Goal: Task Accomplishment & Management: Use online tool/utility

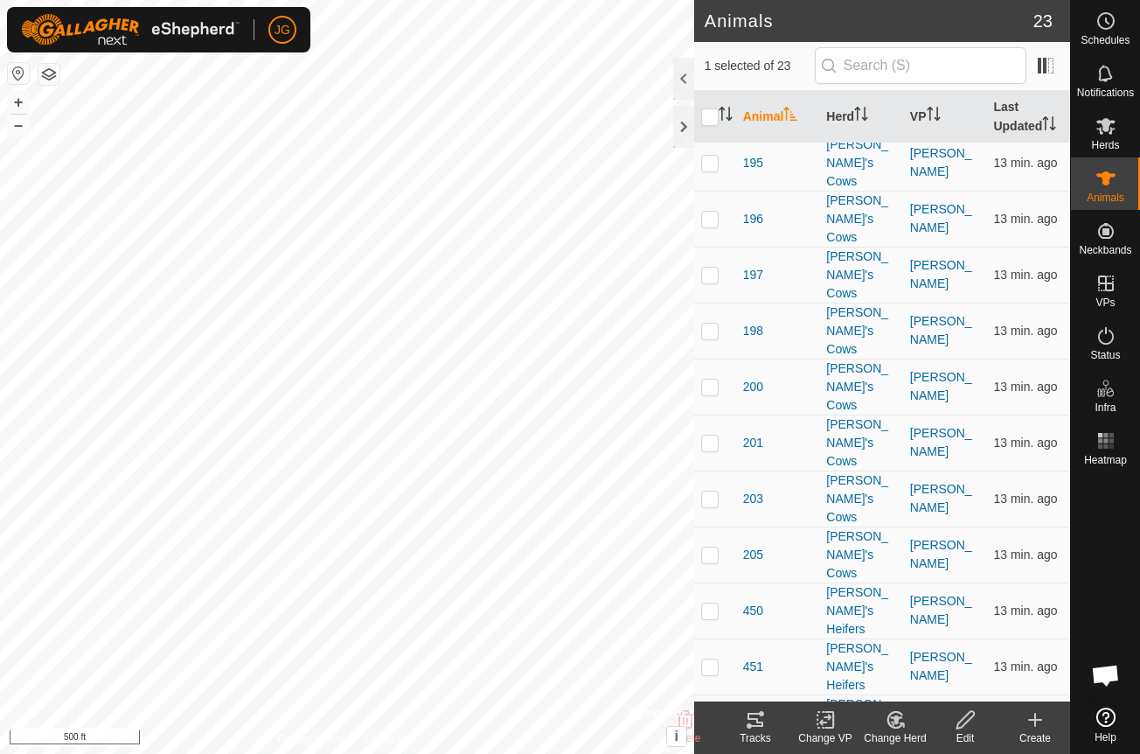
scroll to position [325, 0]
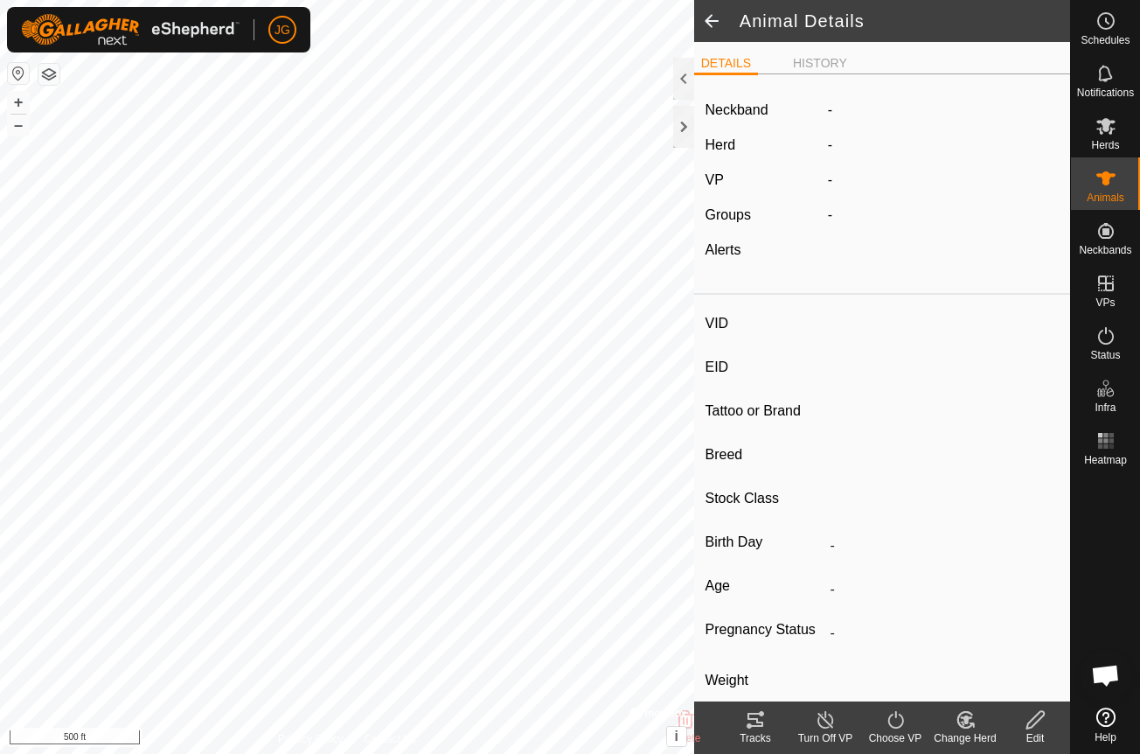
type input "458"
type input "-"
type input "Hereford Dairy Cross"
type input "Female"
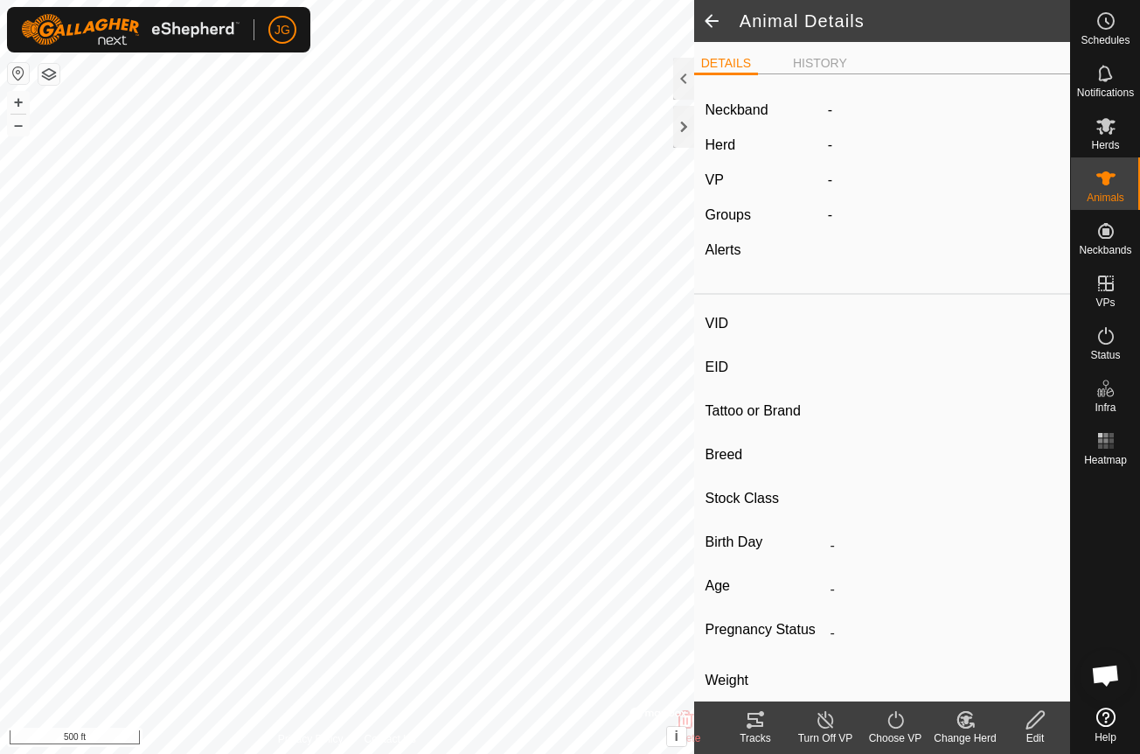
type input "12/2024"
type input "10 months"
type input "Empty"
type input "0 kg"
type input "-"
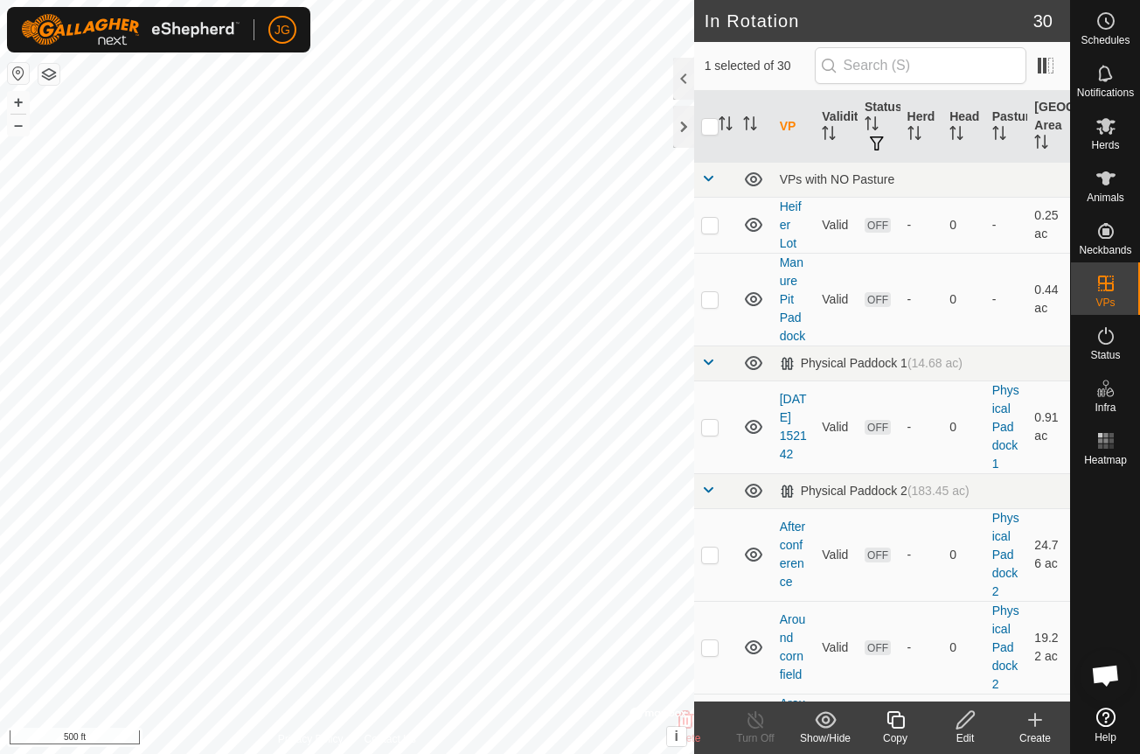
checkbox input "true"
checkbox input "false"
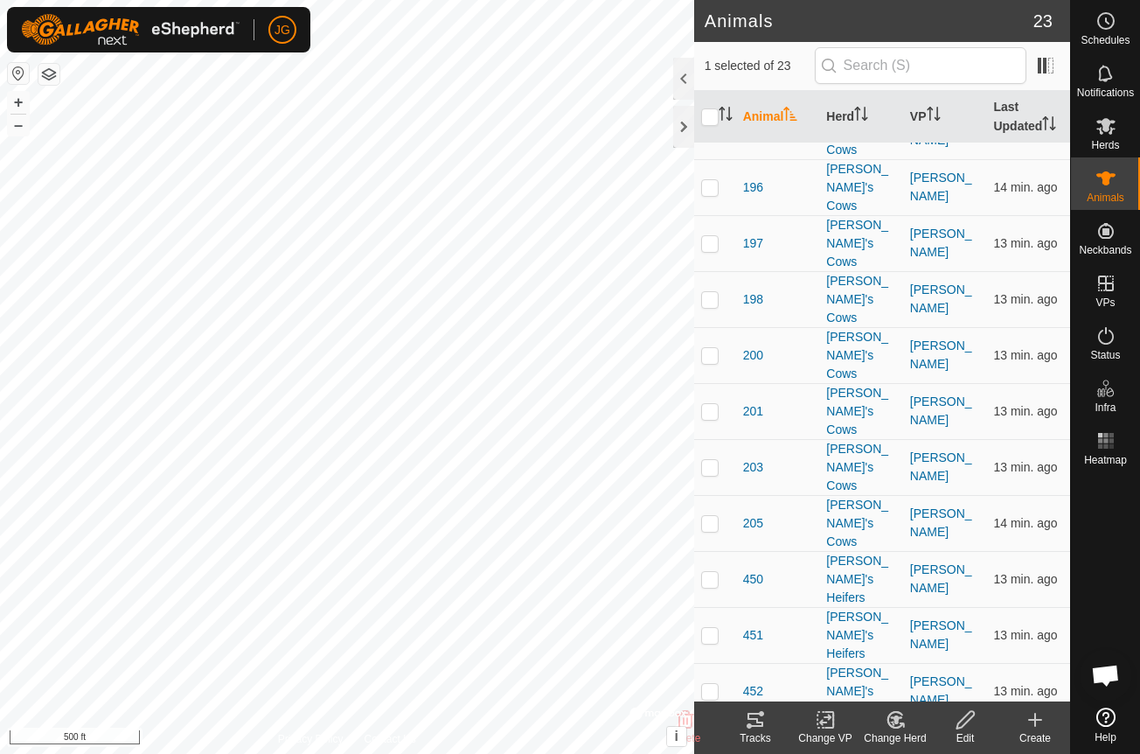
scroll to position [289, 0]
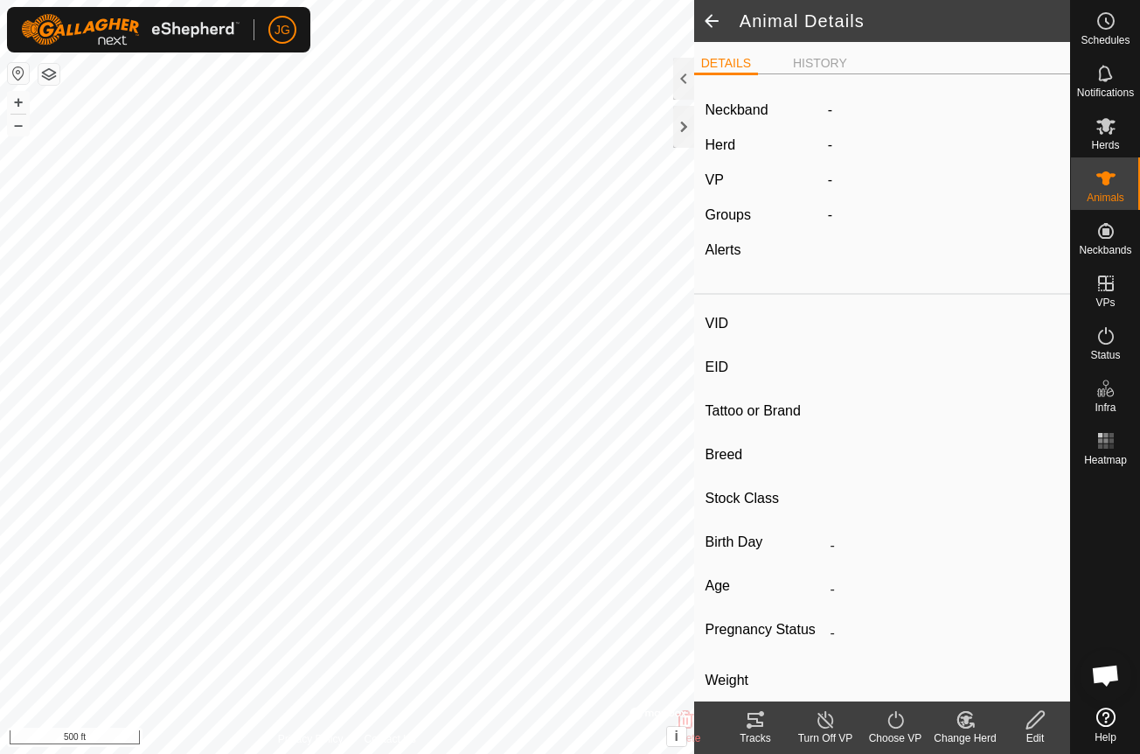
type input "456"
type input "-"
type input "Hereford Dairy Cross"
type input "Female"
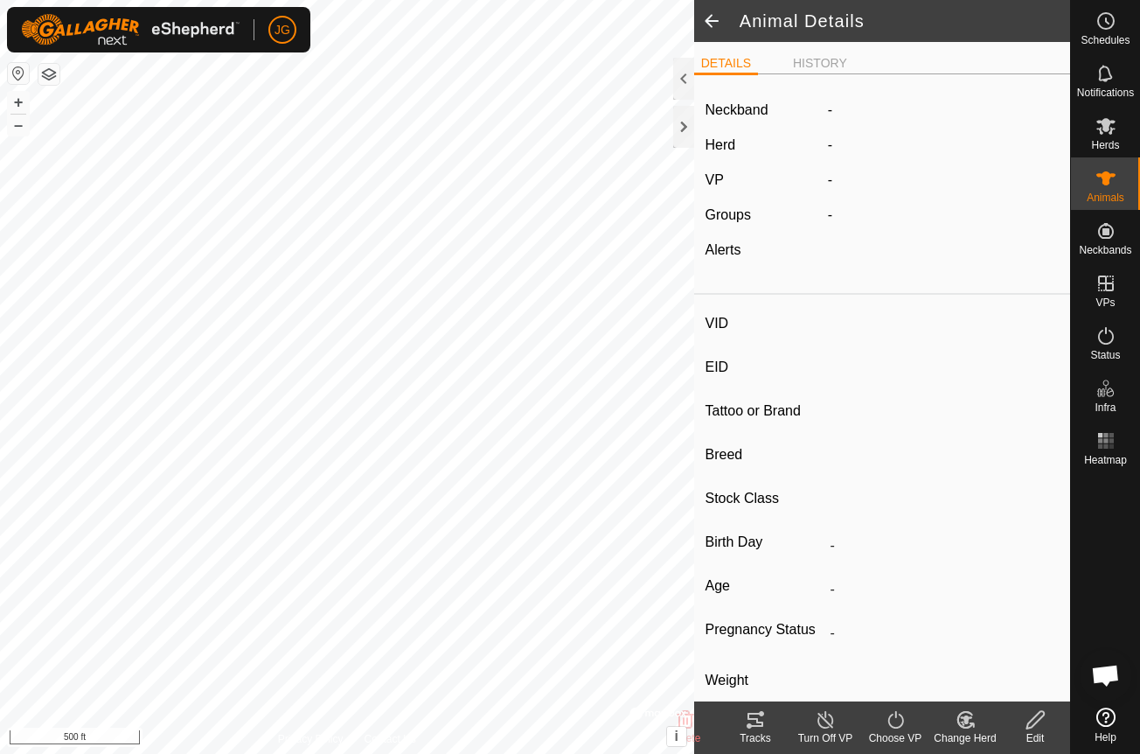
type input "12/2024"
type input "10 months"
type input "Empty"
type input "0 kg"
type input "-"
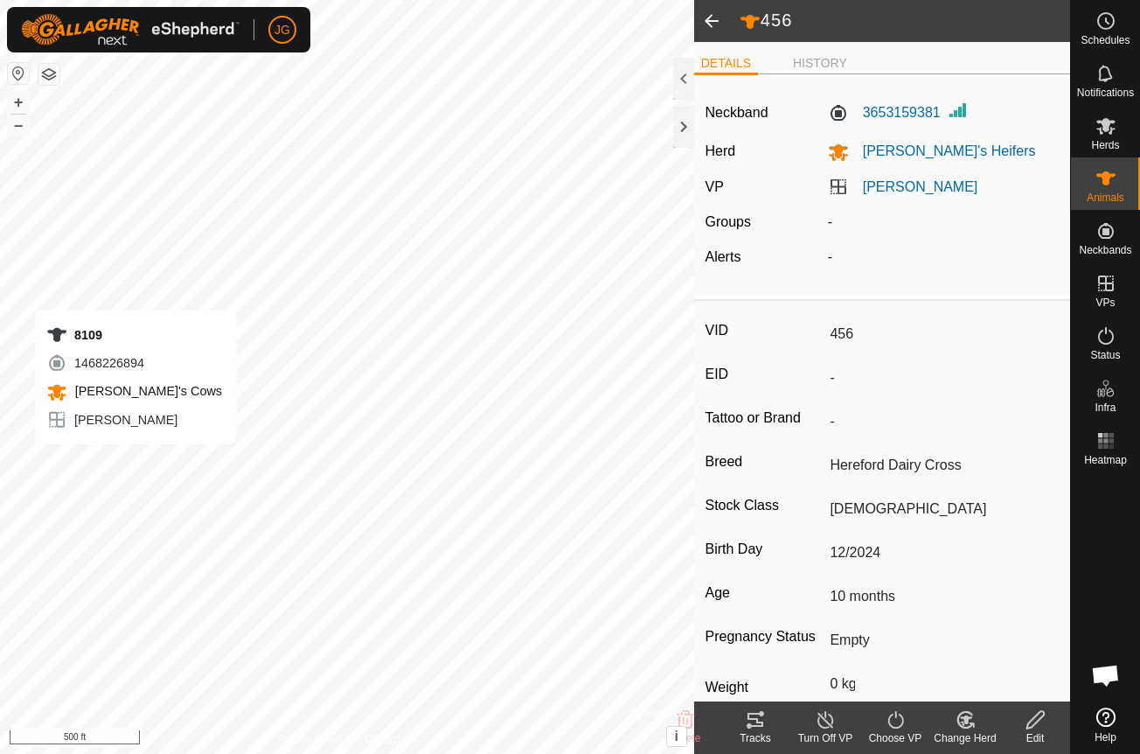
type input "-"
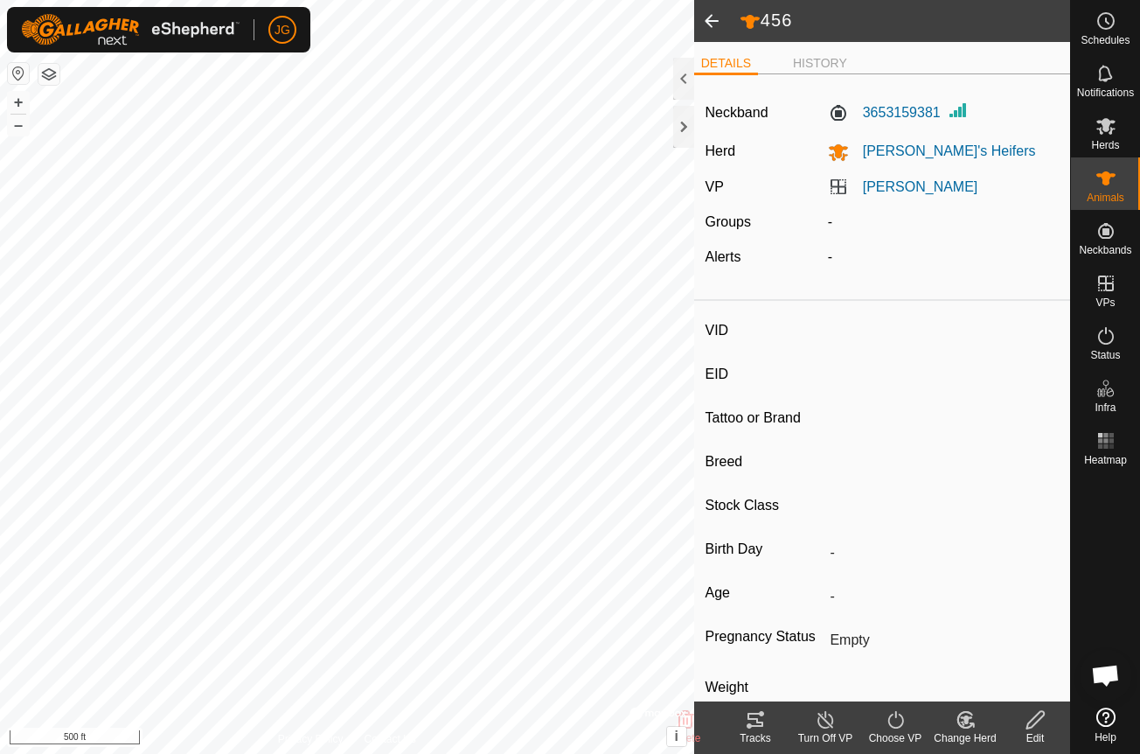
type input "8109"
type input "-"
type input "Hereford"
type input "-"
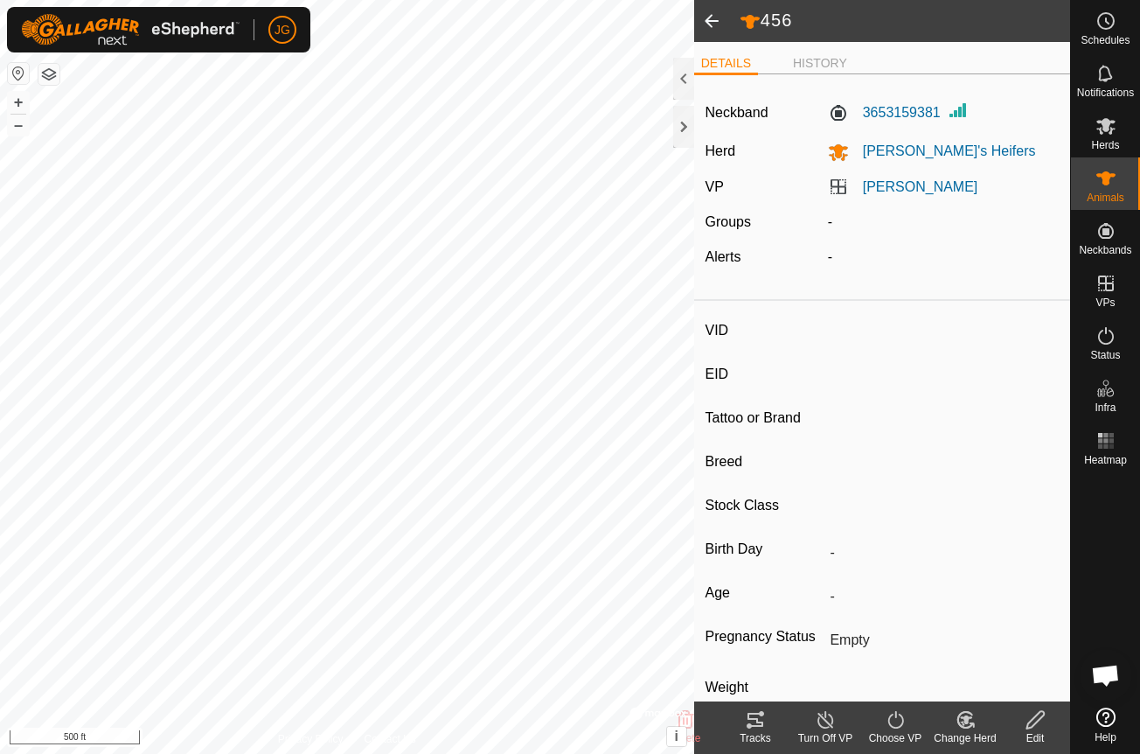
type input "Pregnant"
type input "0 kg"
type input "-"
type input "205"
type input "-"
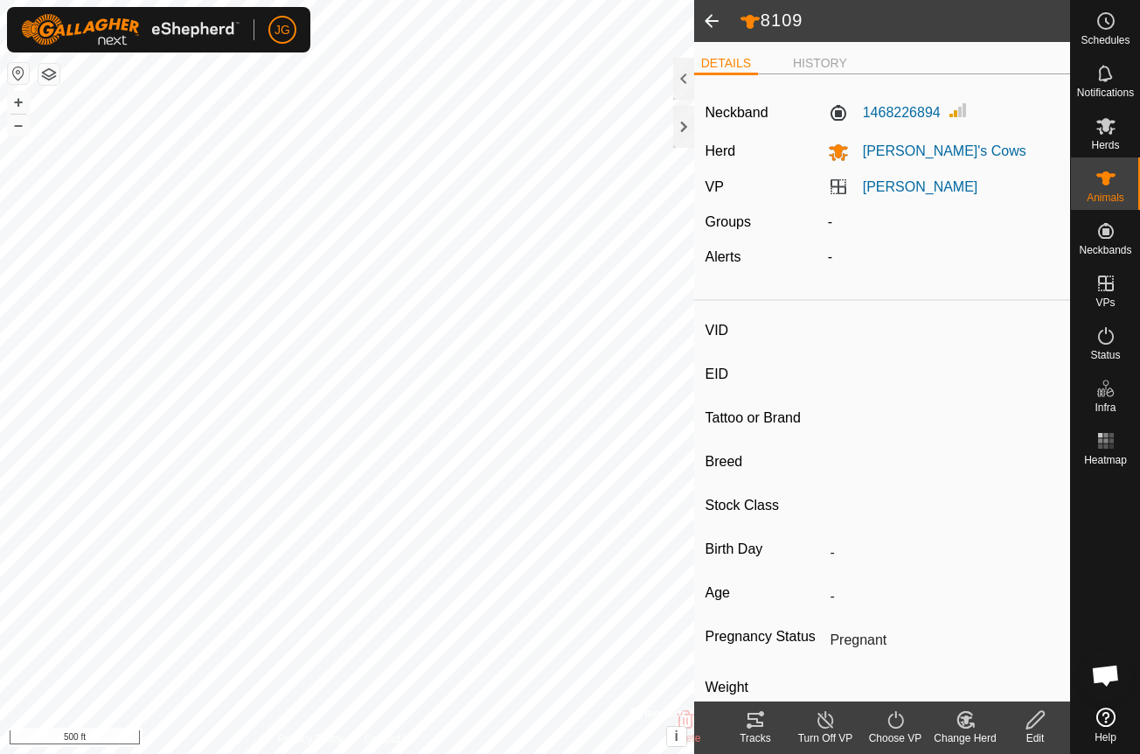
type input "-"
type input "0 kg"
type input "-"
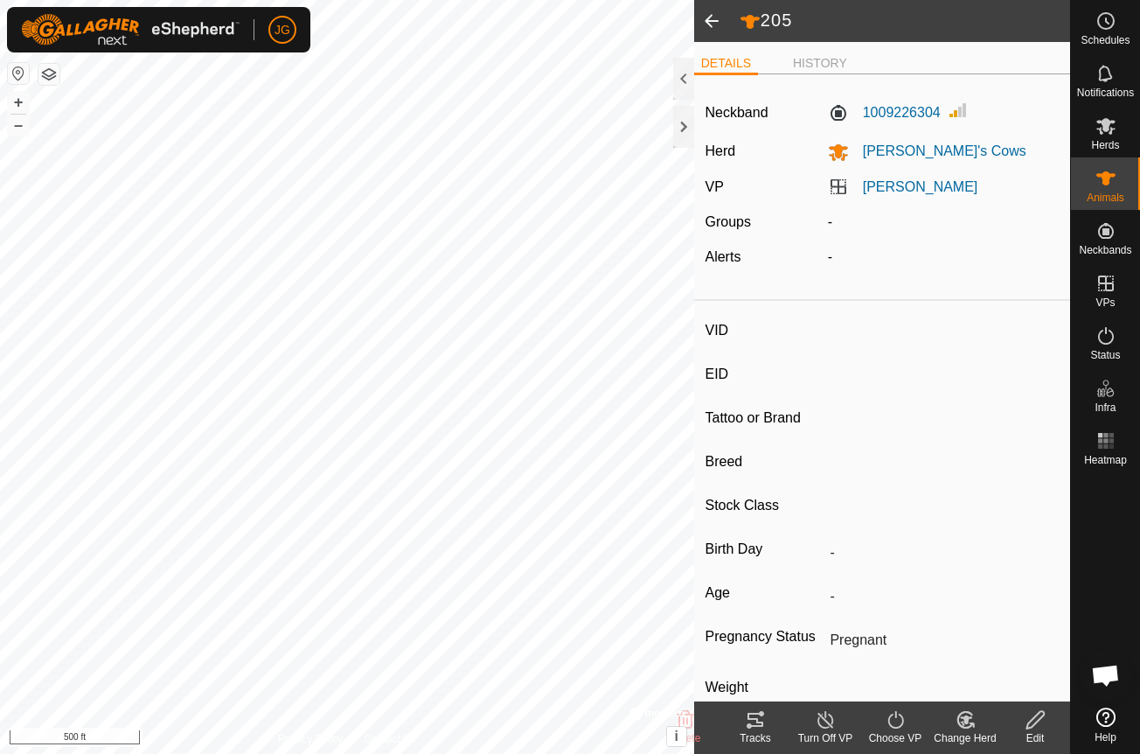
type input "455"
type input "-"
type input "Hereford Dairy Cross"
type input "Female"
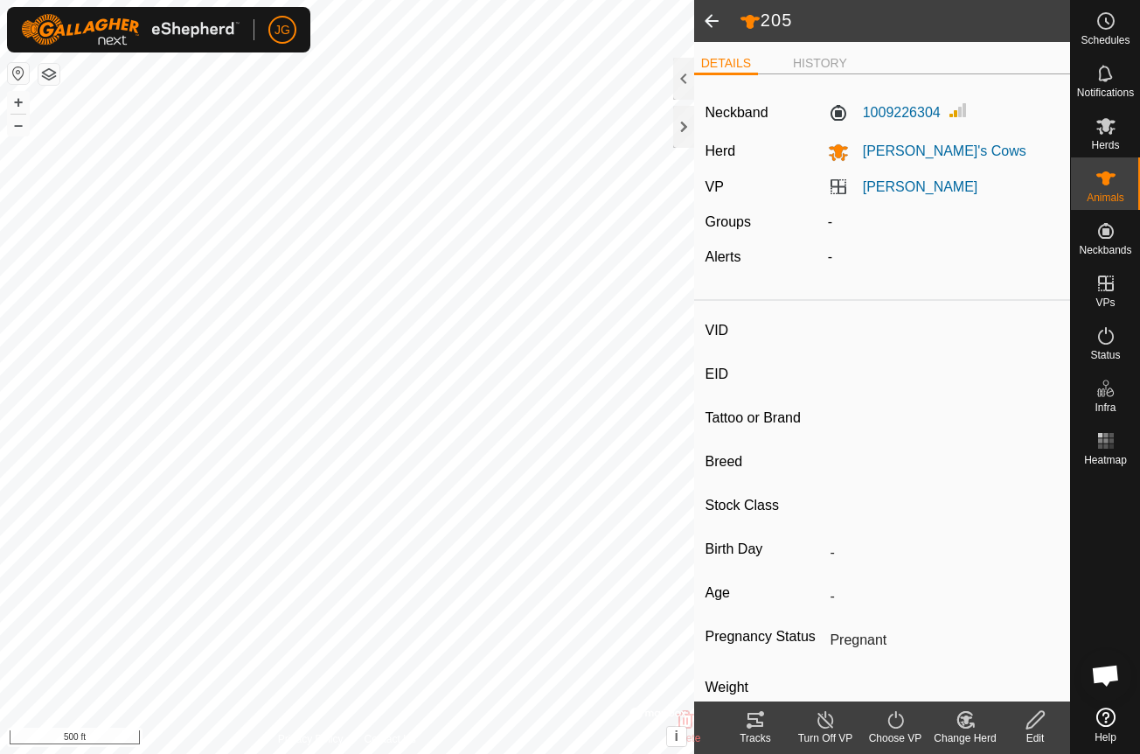
type input "12/2024"
type input "10 months"
type input "Empty"
type input "0 kg"
type input "-"
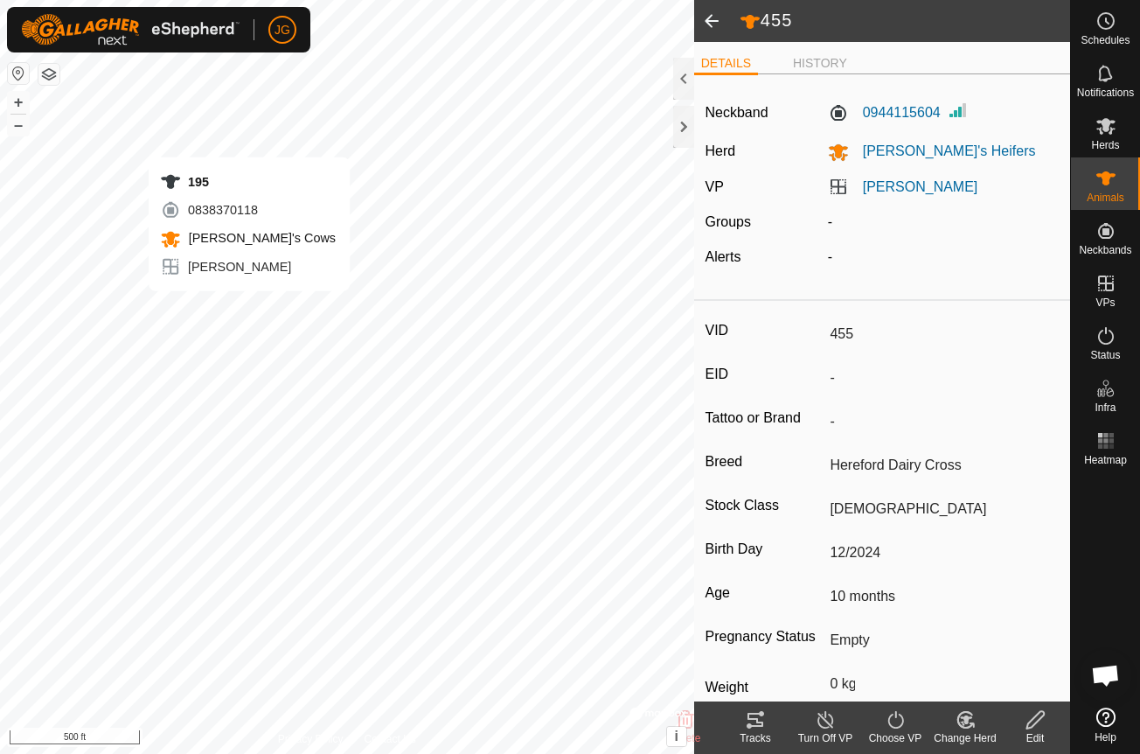
type input "-"
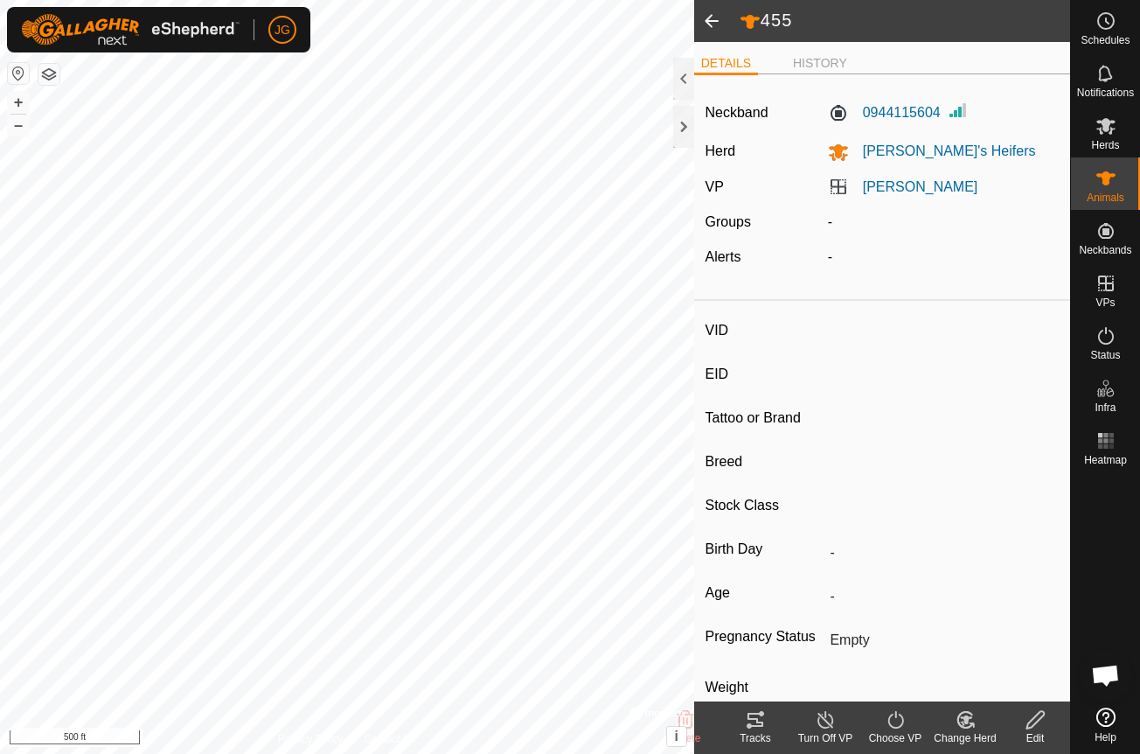
type input "195"
type input "-"
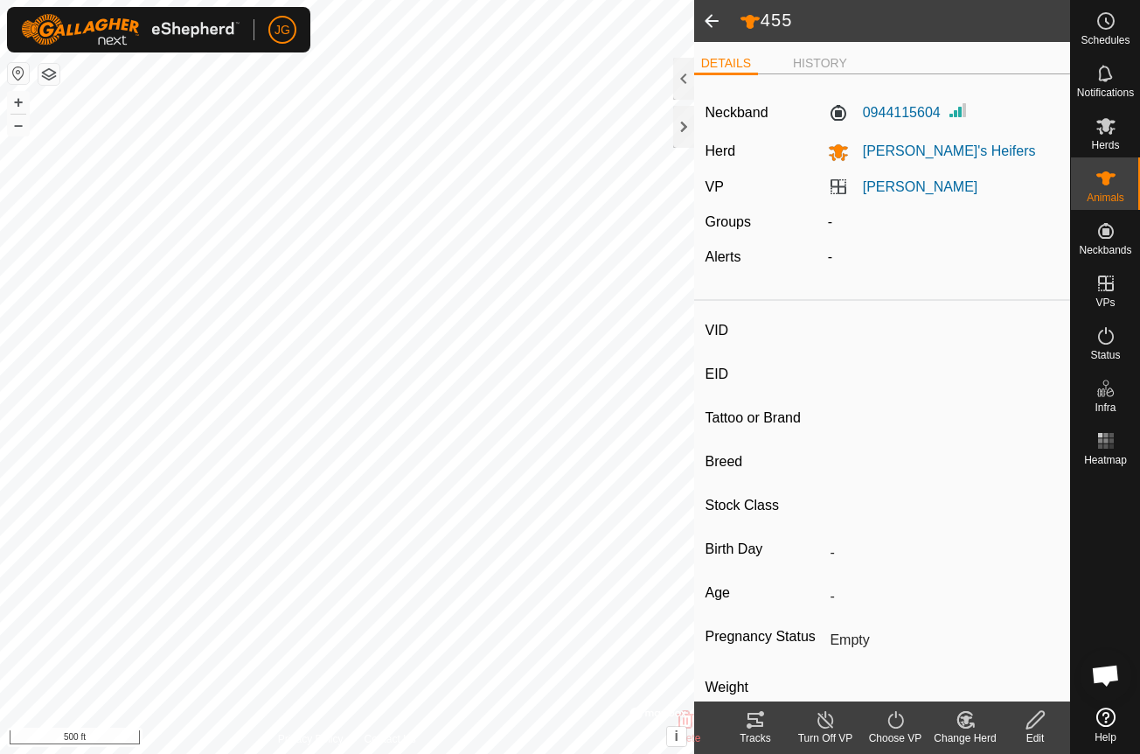
type input "Pregnant"
type input "0 kg"
type input "-"
type input "192"
type input "-"
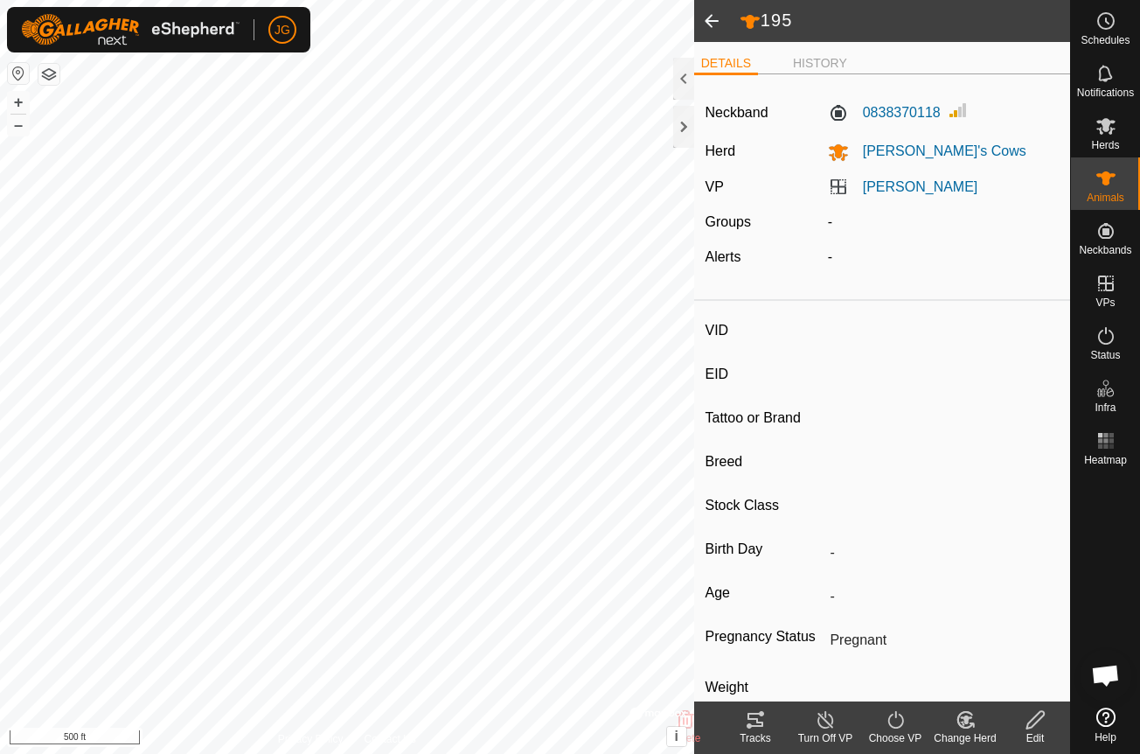
type input "-"
type input "0 kg"
type input "-"
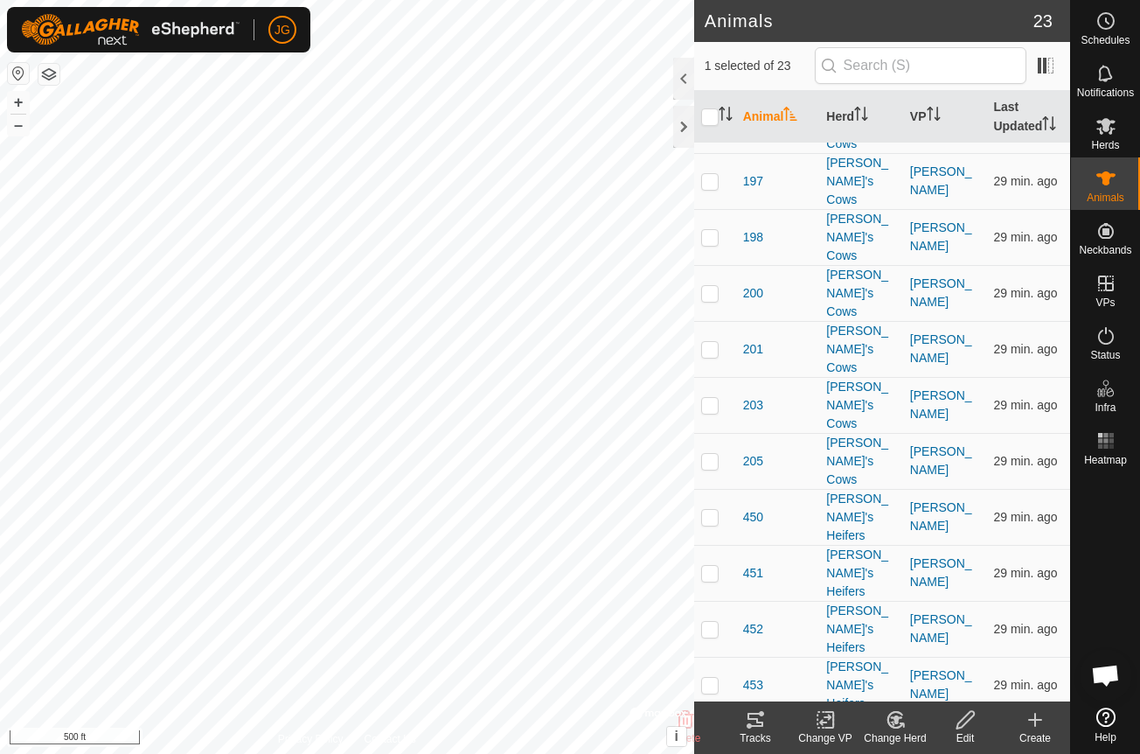
scroll to position [300, 0]
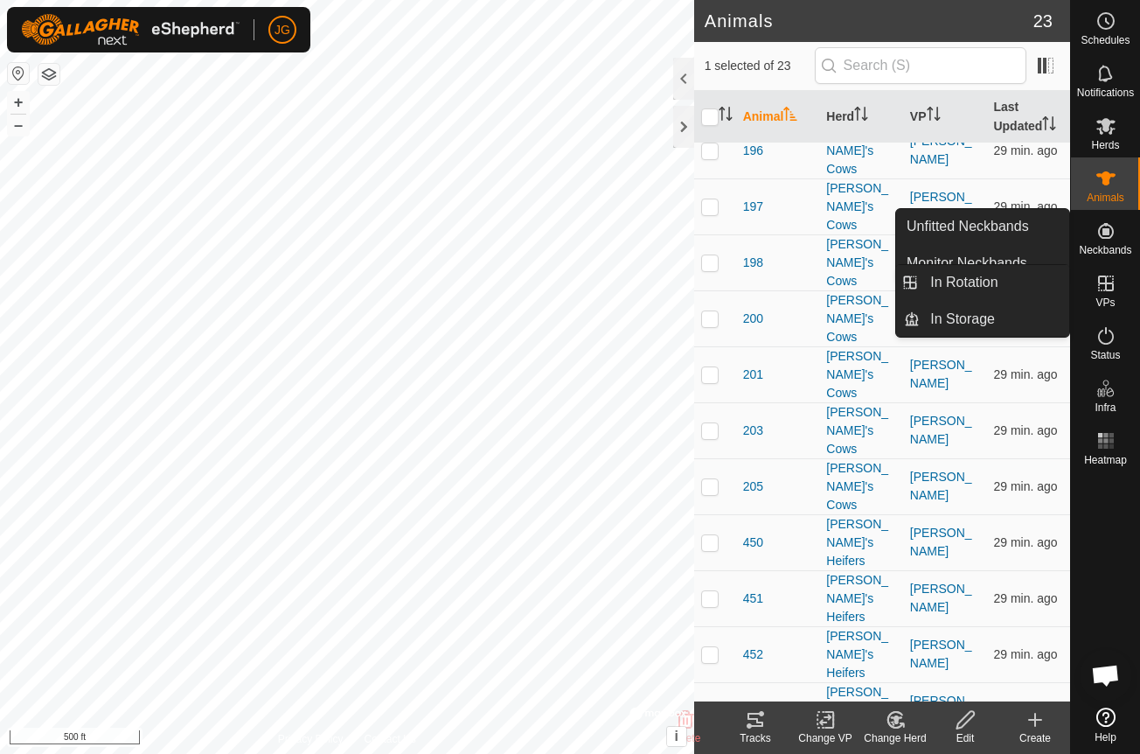
drag, startPoint x: 1103, startPoint y: 271, endPoint x: 1103, endPoint y: 283, distance: 12.2
click at [1103, 283] on icon at bounding box center [1106, 283] width 16 height 16
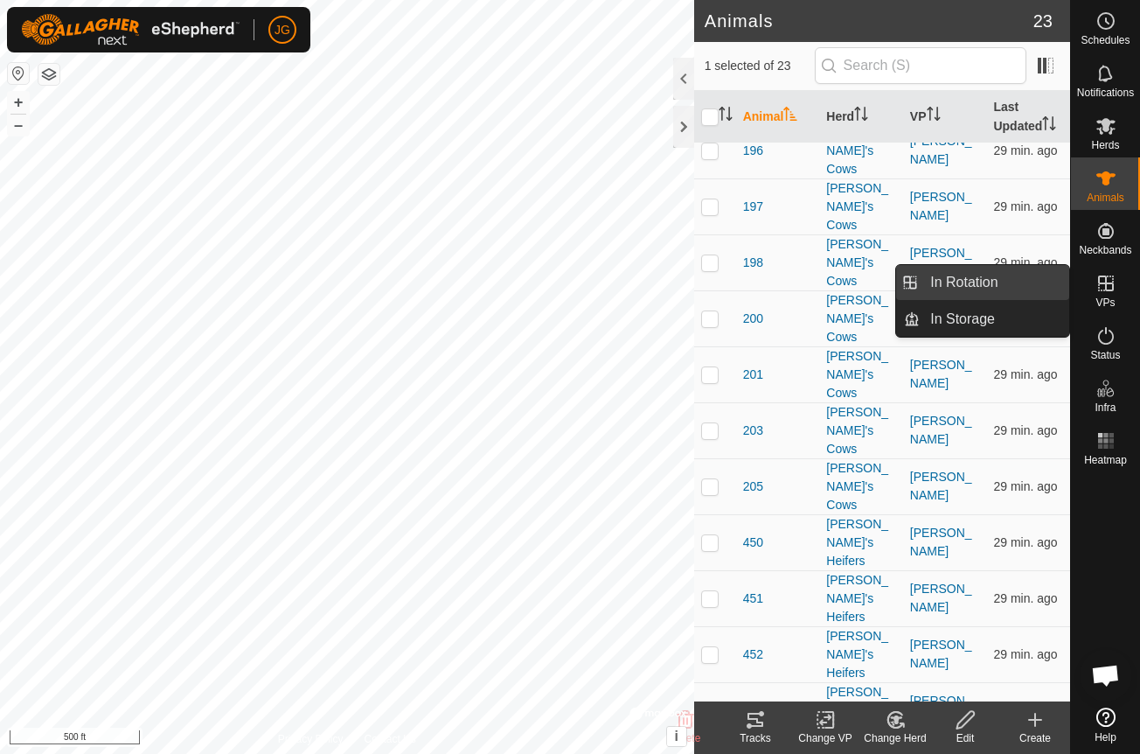
click at [995, 274] on link "In Rotation" at bounding box center [995, 282] width 150 height 35
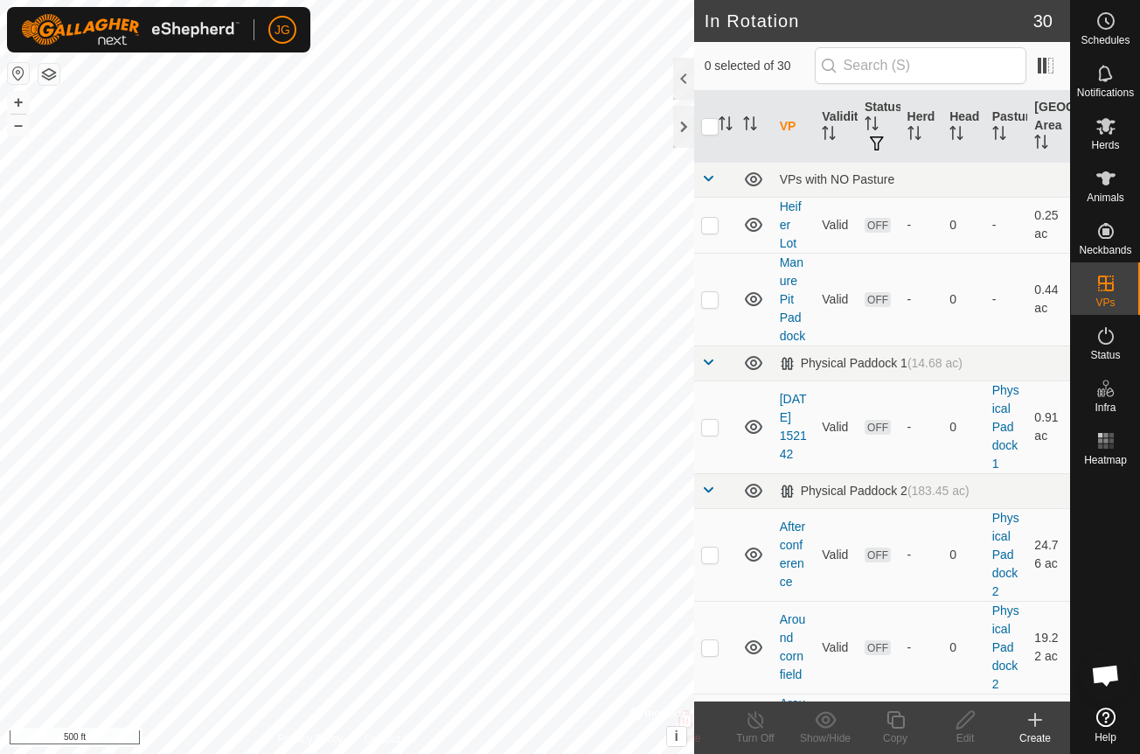
click at [1035, 717] on icon at bounding box center [1035, 719] width 0 height 12
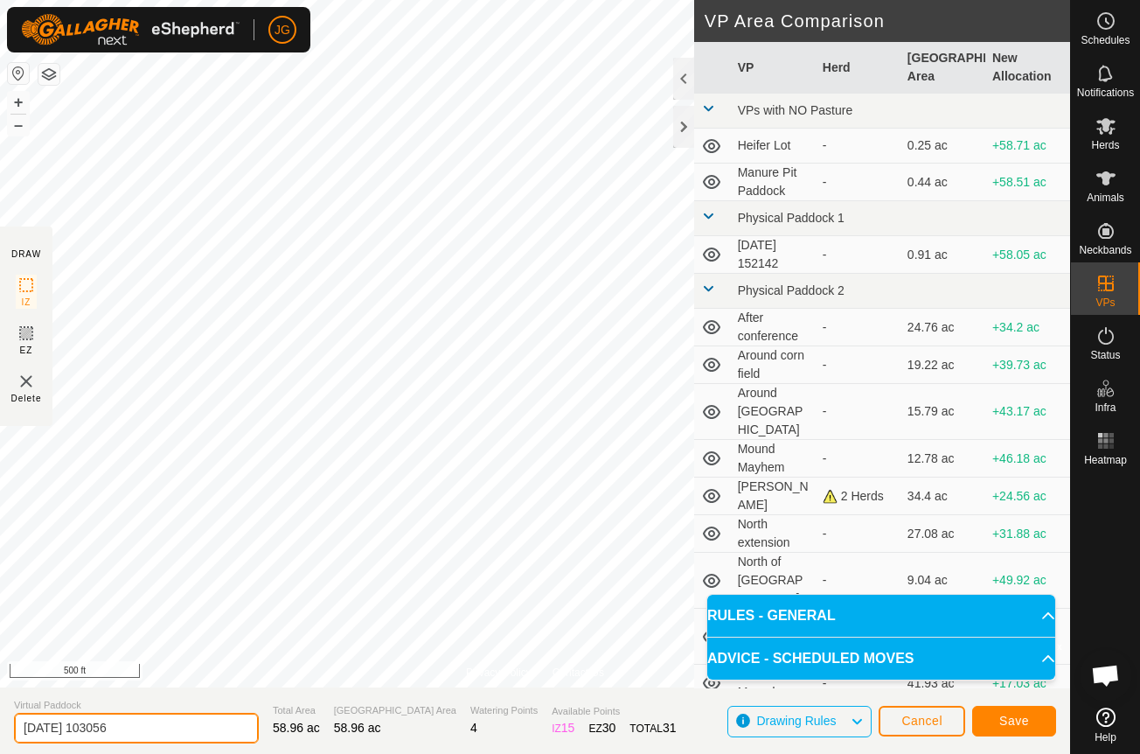
click at [111, 729] on input "[DATE] 103056" at bounding box center [136, 728] width 245 height 31
click at [150, 725] on input "[DATE] 103056" at bounding box center [136, 728] width 245 height 31
drag, startPoint x: 150, startPoint y: 725, endPoint x: 21, endPoint y: 718, distance: 129.6
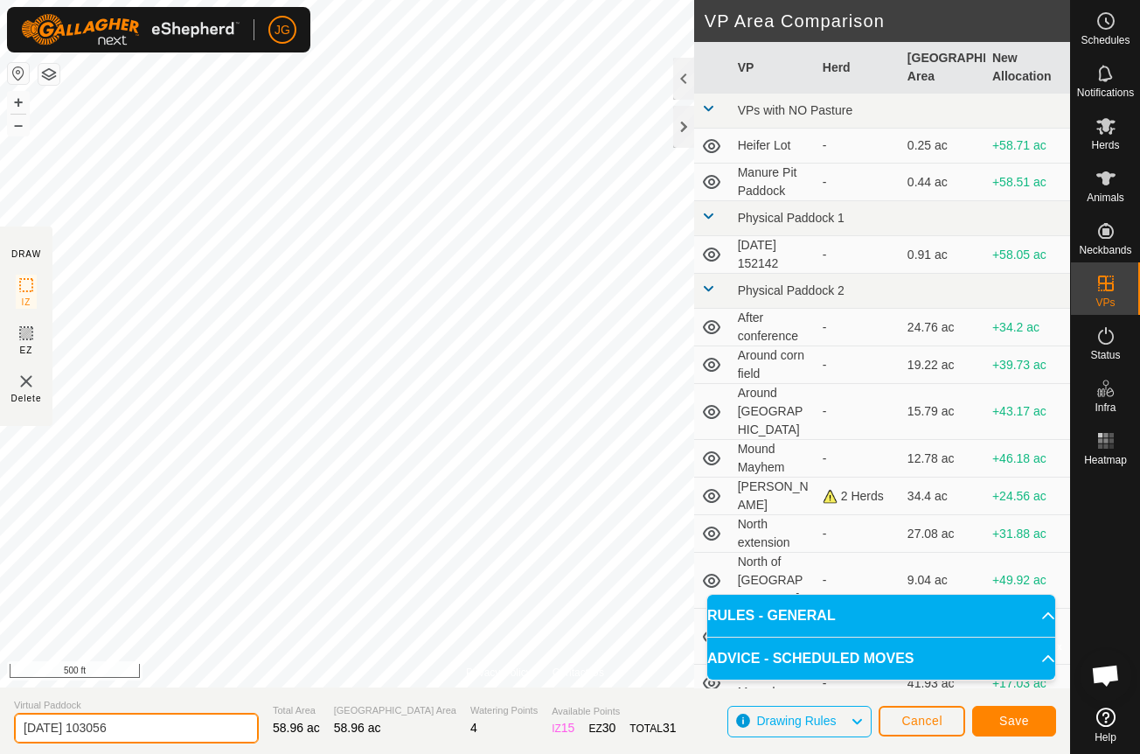
click at [21, 718] on input "[DATE] 103056" at bounding box center [136, 728] width 245 height 31
type input "[DATE]"
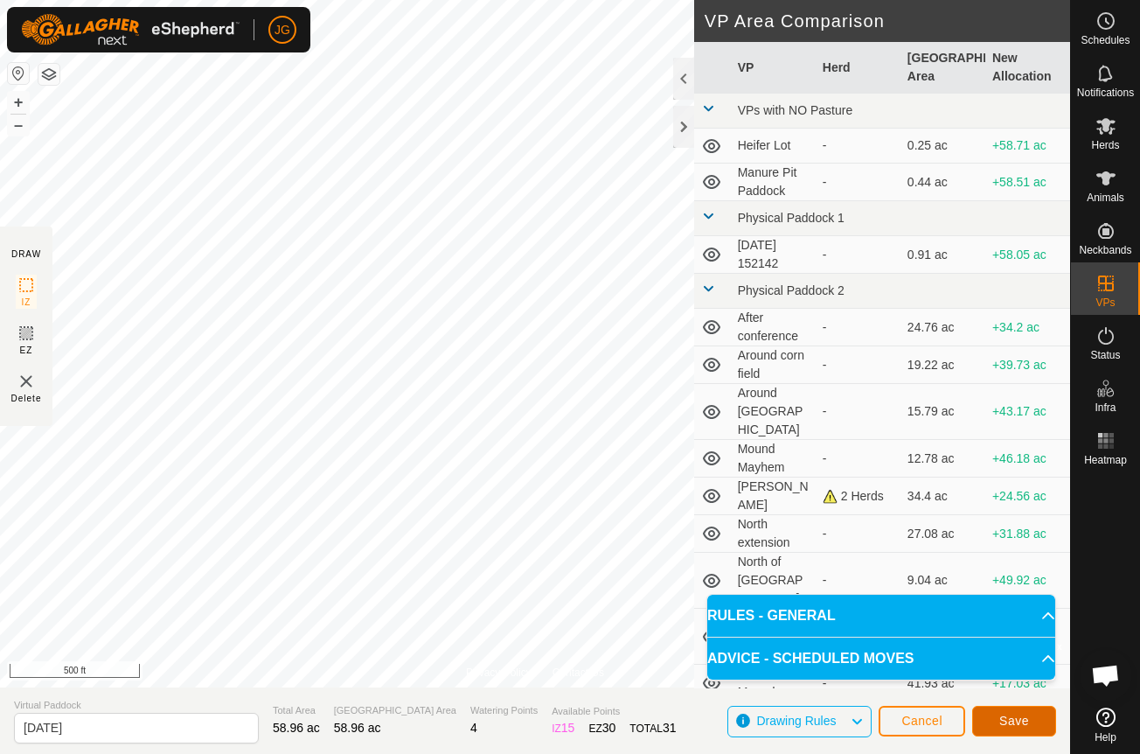
click at [1004, 711] on button "Save" at bounding box center [1014, 721] width 84 height 31
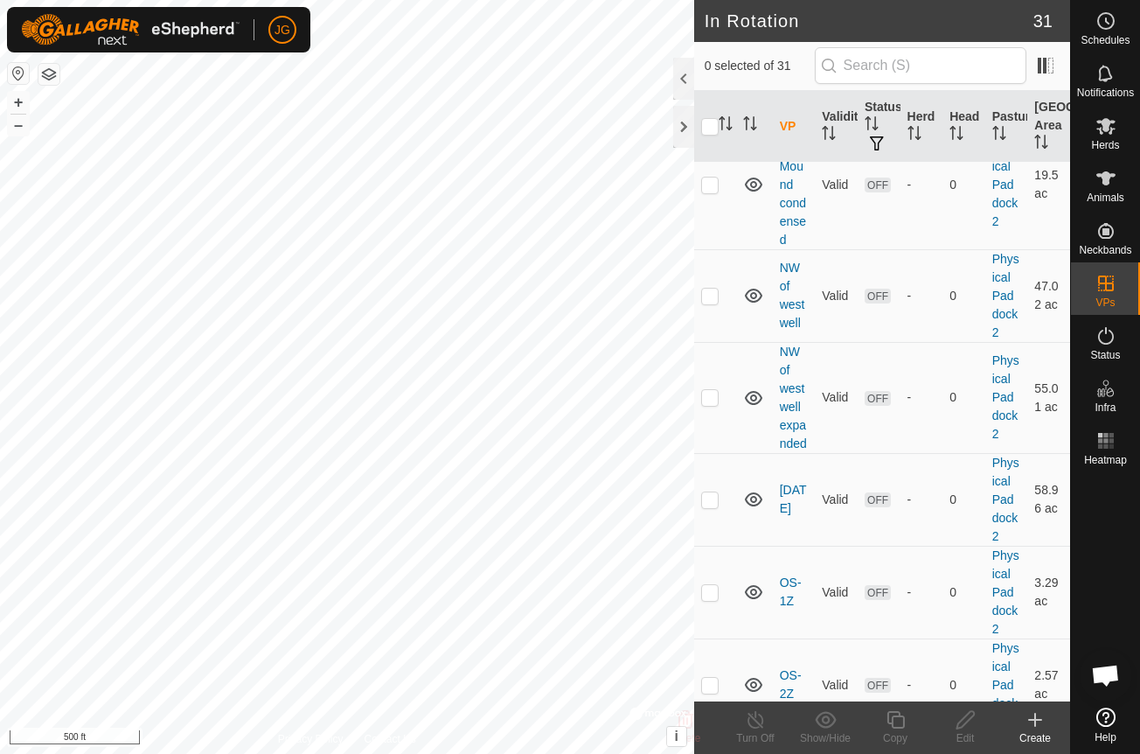
scroll to position [1360, 0]
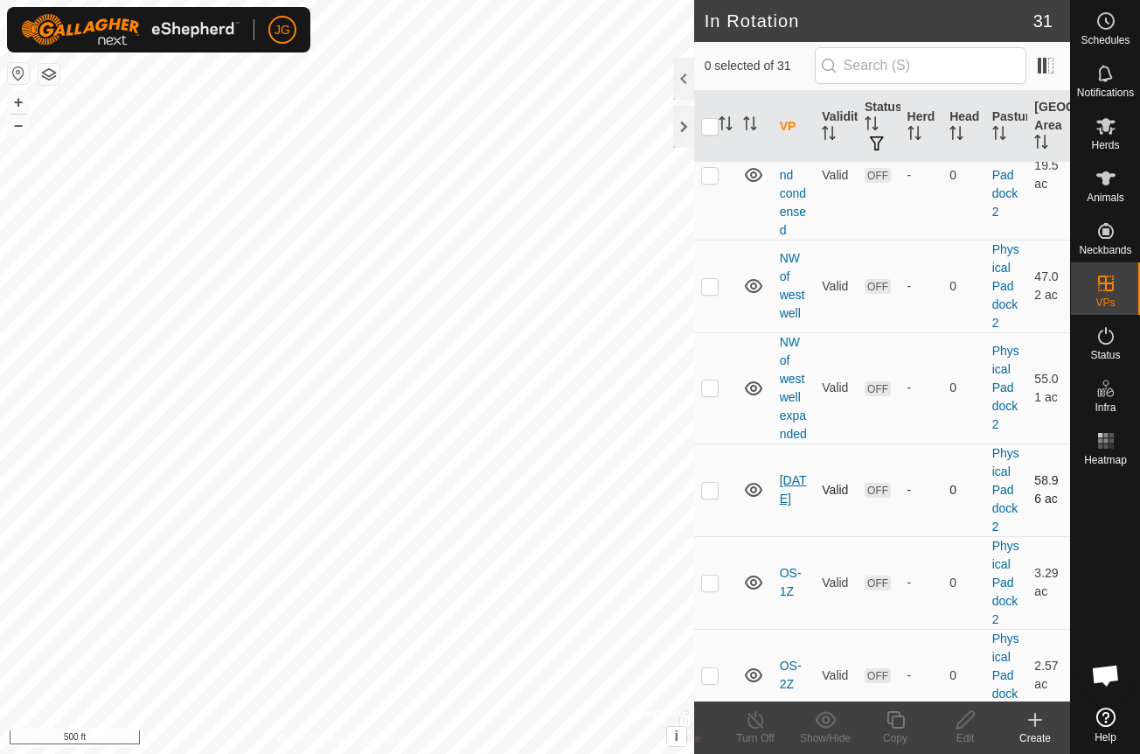
click at [786, 473] on link "[DATE]" at bounding box center [793, 489] width 27 height 32
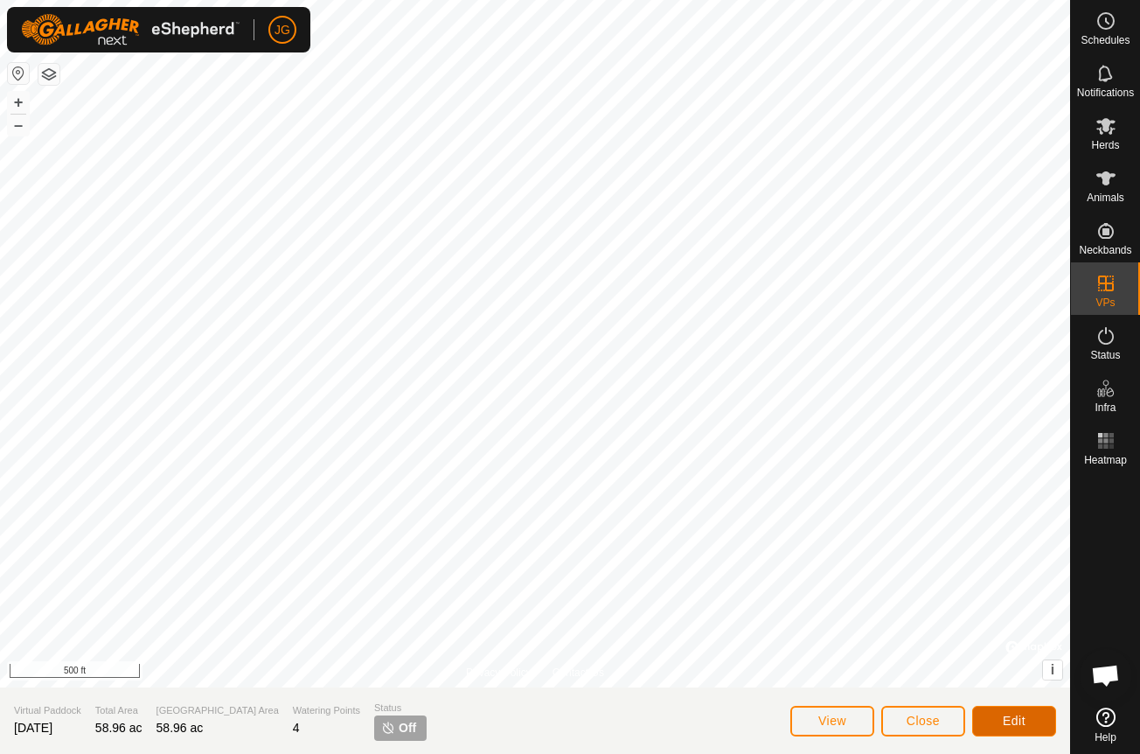
click at [1000, 713] on button "Edit" at bounding box center [1014, 721] width 84 height 31
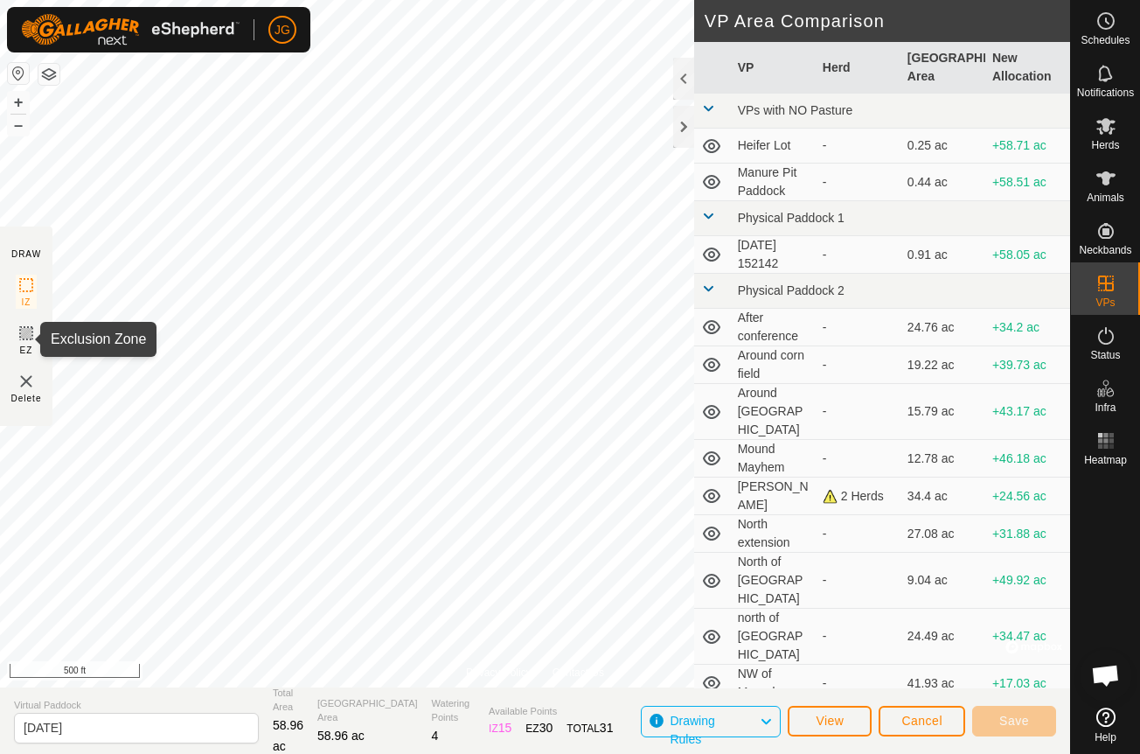
click at [25, 330] on icon at bounding box center [26, 333] width 21 height 21
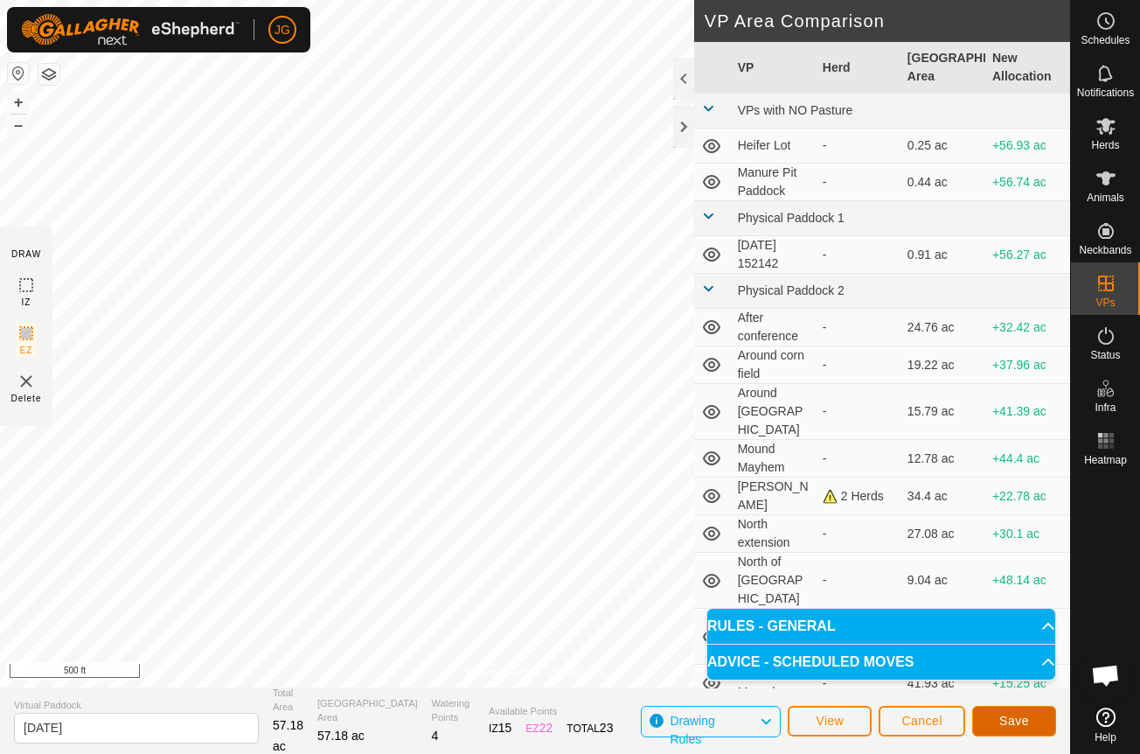
click at [1016, 720] on span "Save" at bounding box center [1014, 720] width 30 height 14
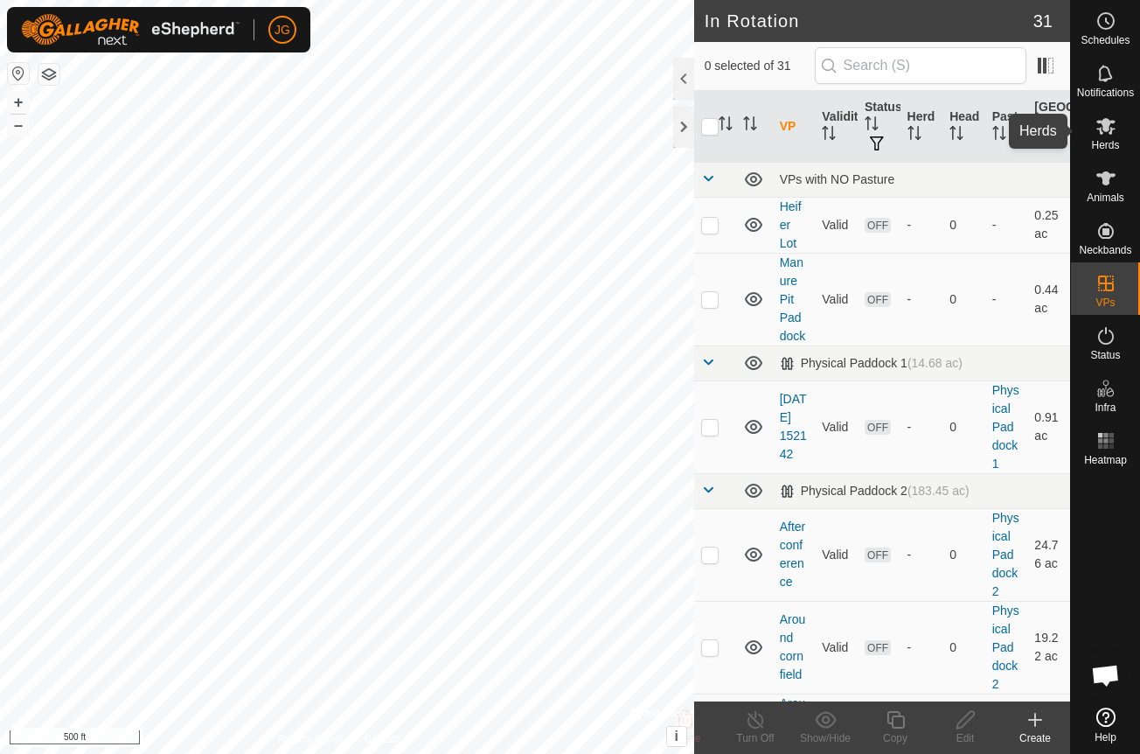
click at [1102, 122] on icon at bounding box center [1105, 126] width 19 height 17
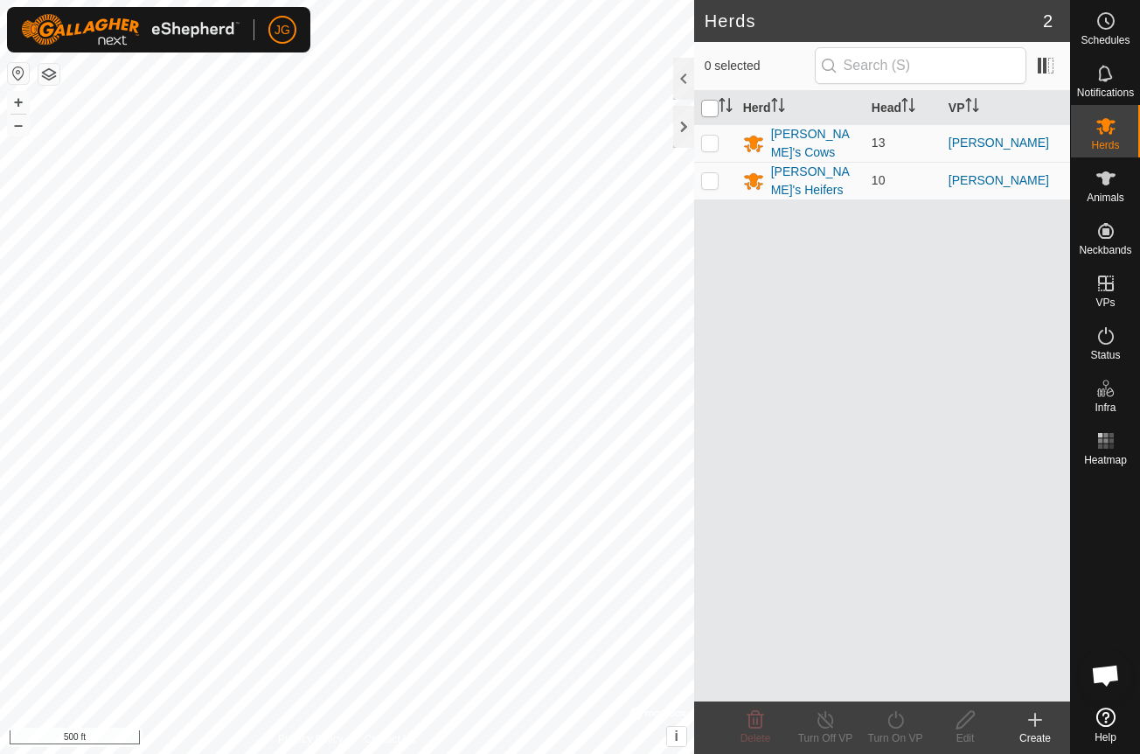
click at [708, 103] on input "checkbox" at bounding box center [709, 108] width 17 height 17
checkbox input "true"
click at [895, 726] on icon at bounding box center [896, 719] width 22 height 21
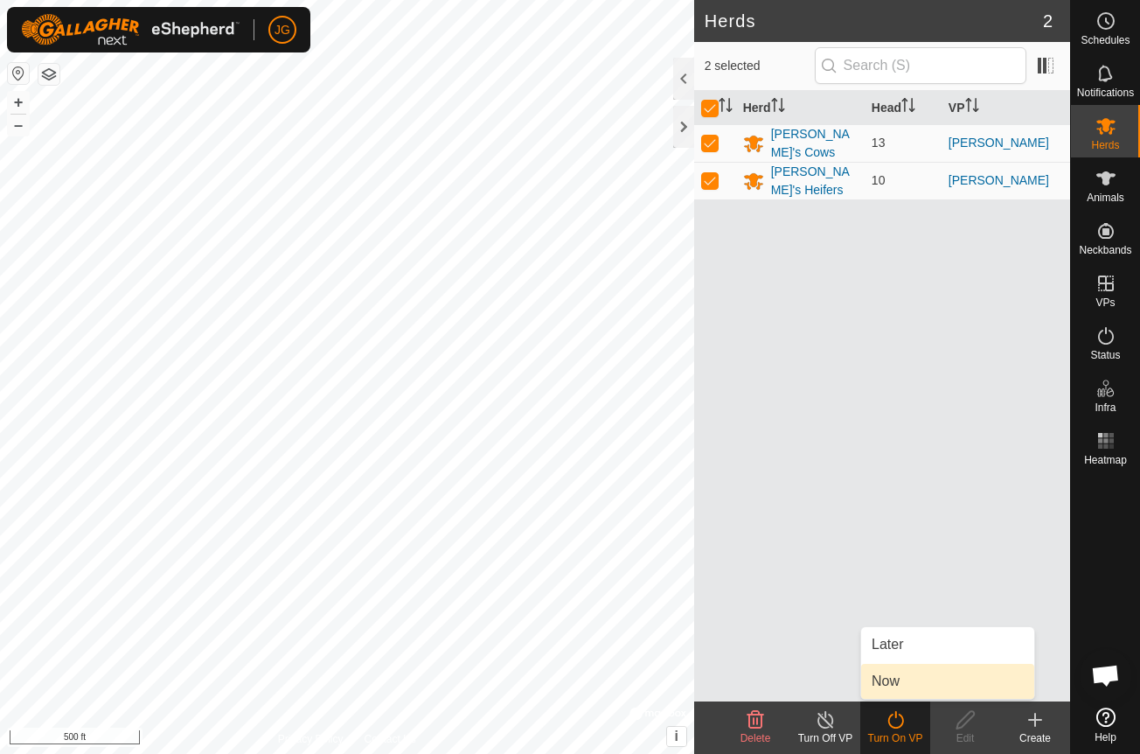
click at [894, 681] on link "Now" at bounding box center [947, 681] width 173 height 35
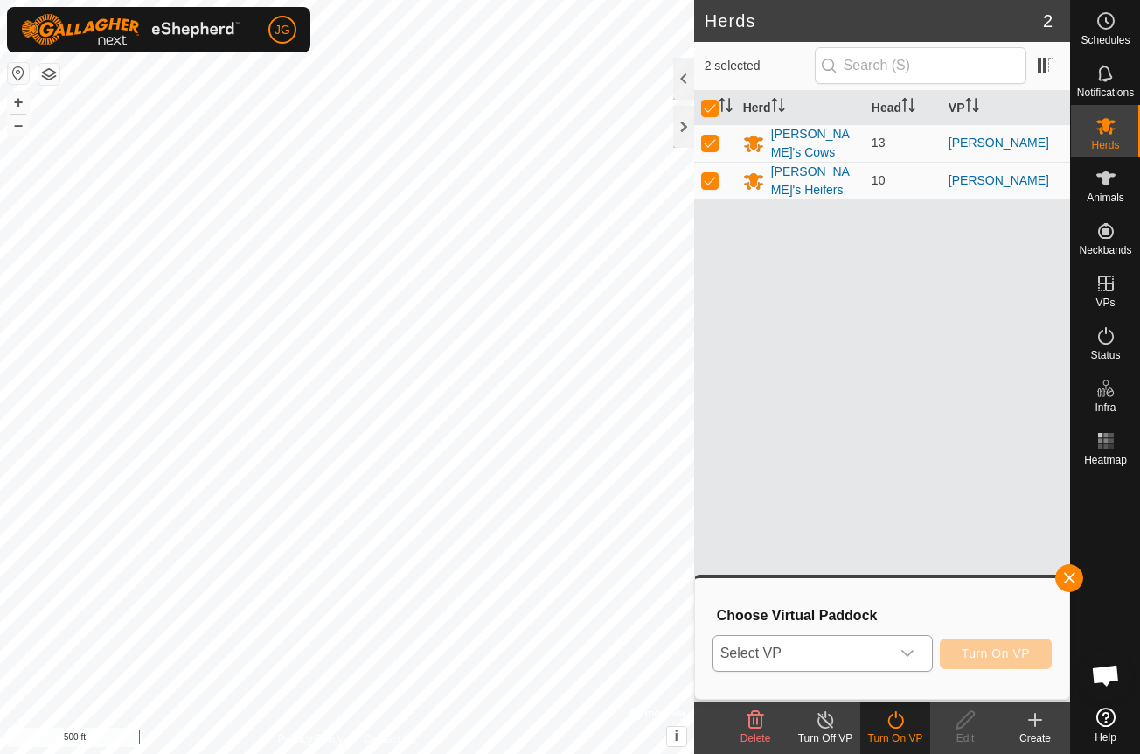
click at [905, 651] on icon "dropdown trigger" at bounding box center [908, 653] width 14 height 14
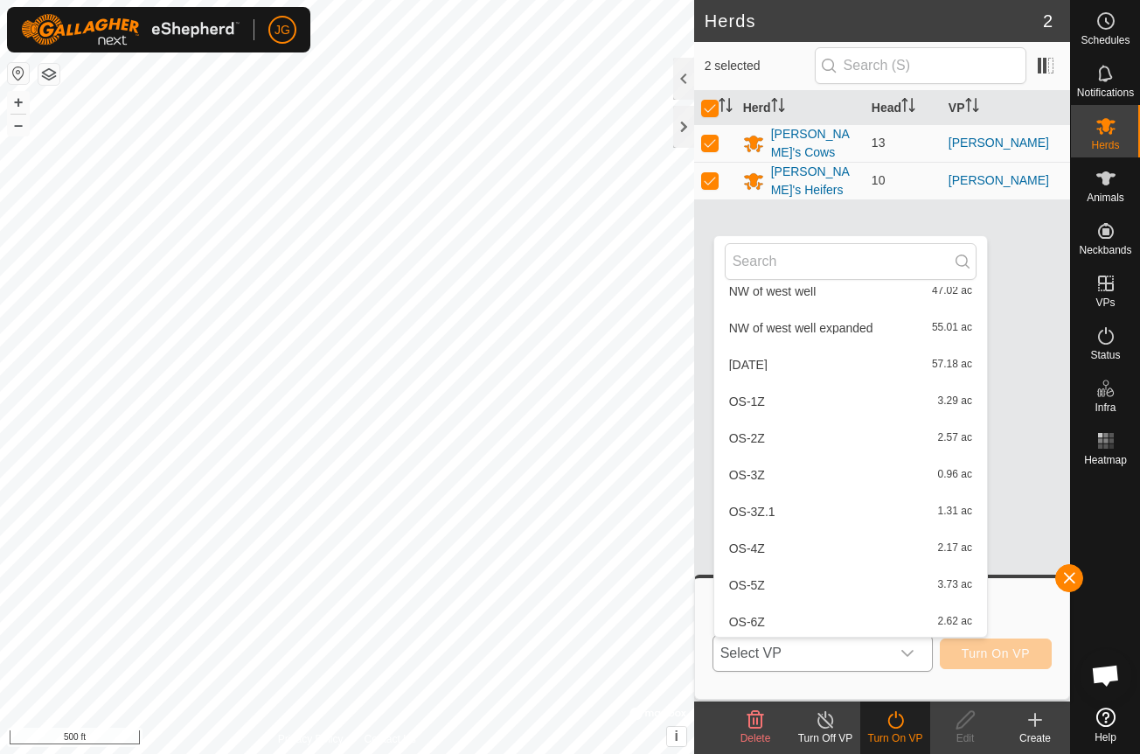
scroll to position [608, 0]
click at [757, 365] on li "[DATE] 57.18 ac" at bounding box center [850, 368] width 273 height 35
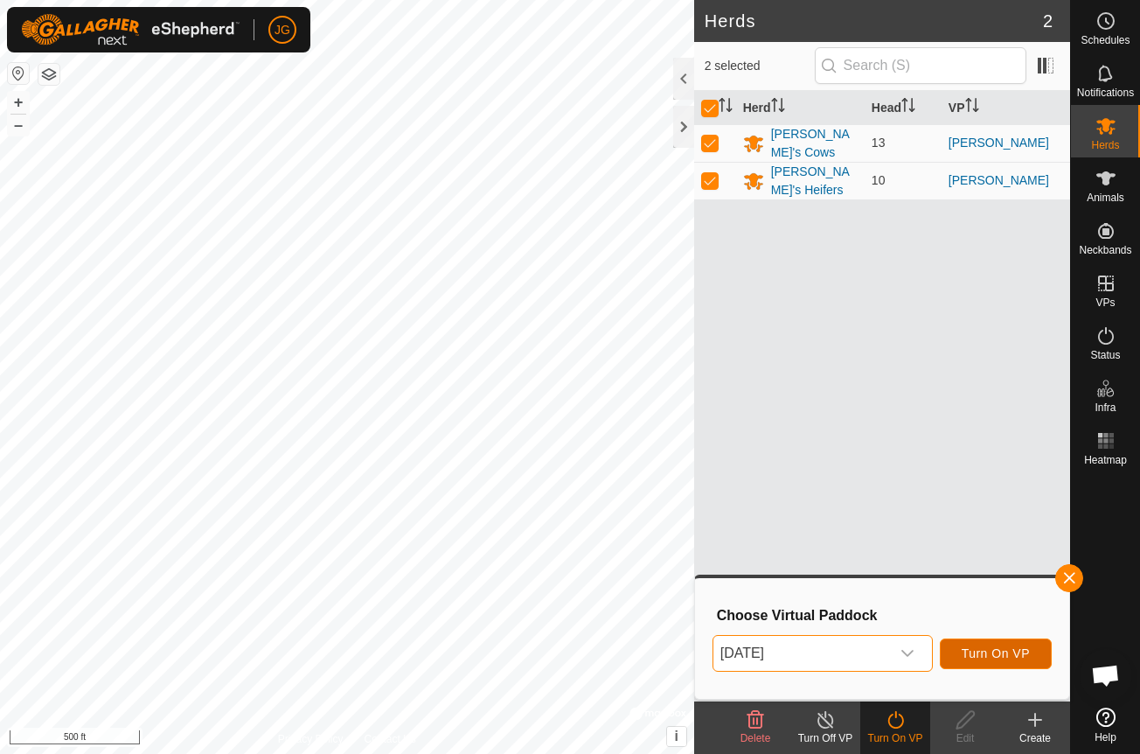
click at [980, 647] on span "Turn On VP" at bounding box center [996, 653] width 68 height 14
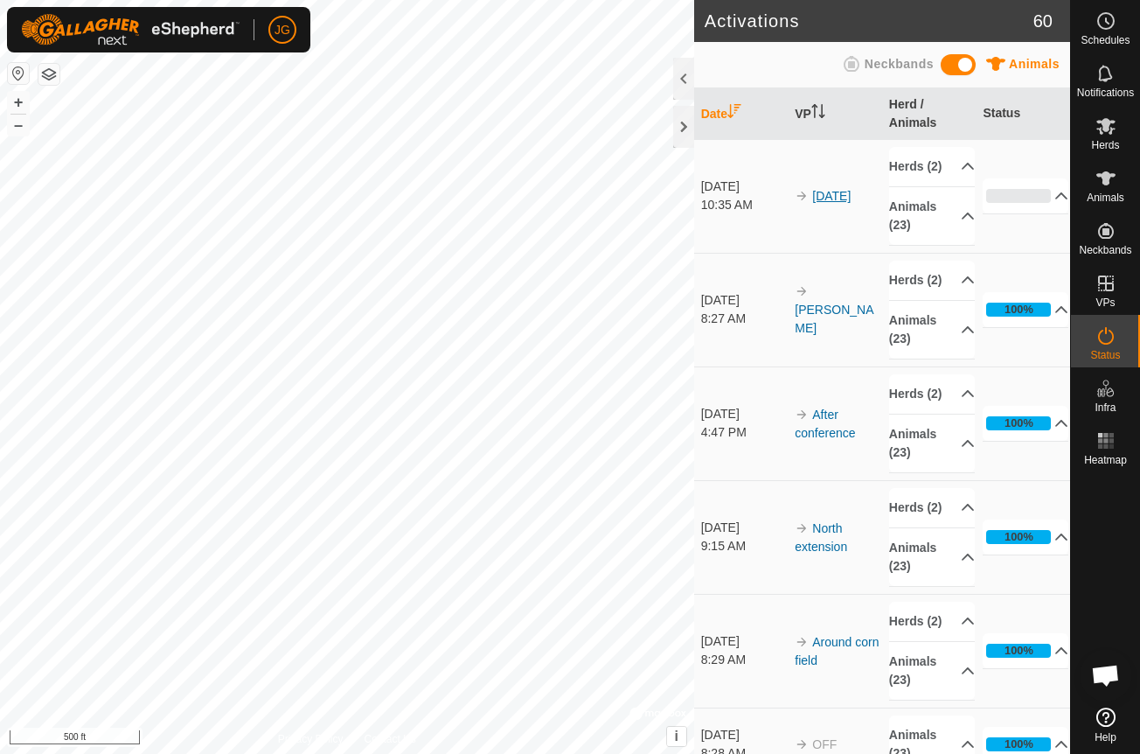
click at [836, 203] on link "[DATE]" at bounding box center [831, 196] width 38 height 14
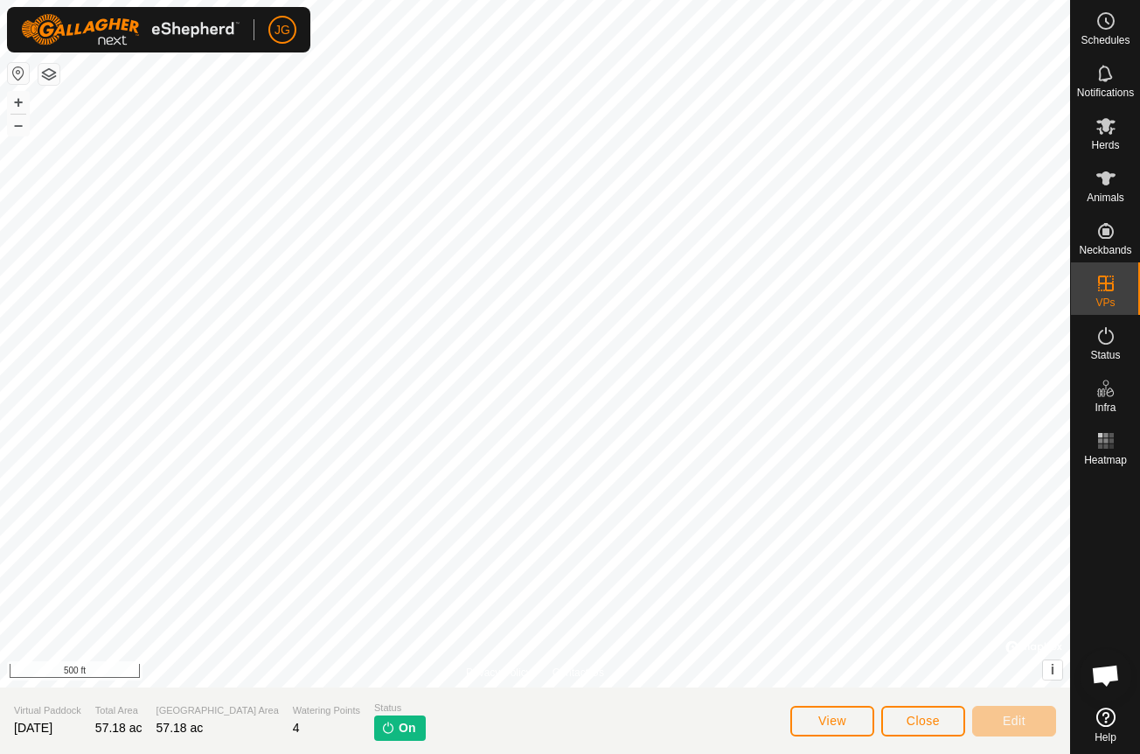
click at [374, 735] on p-tag "On" at bounding box center [400, 727] width 52 height 25
click at [399, 727] on span "On" at bounding box center [407, 728] width 17 height 18
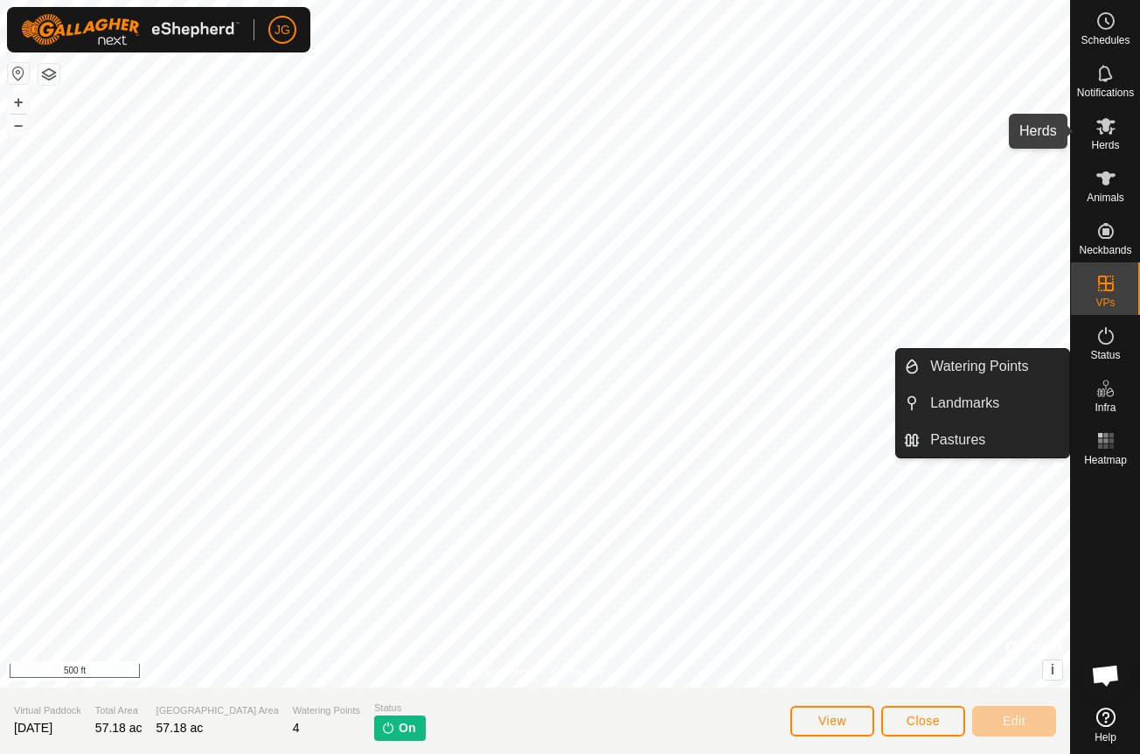
click at [1108, 136] on icon at bounding box center [1106, 125] width 21 height 21
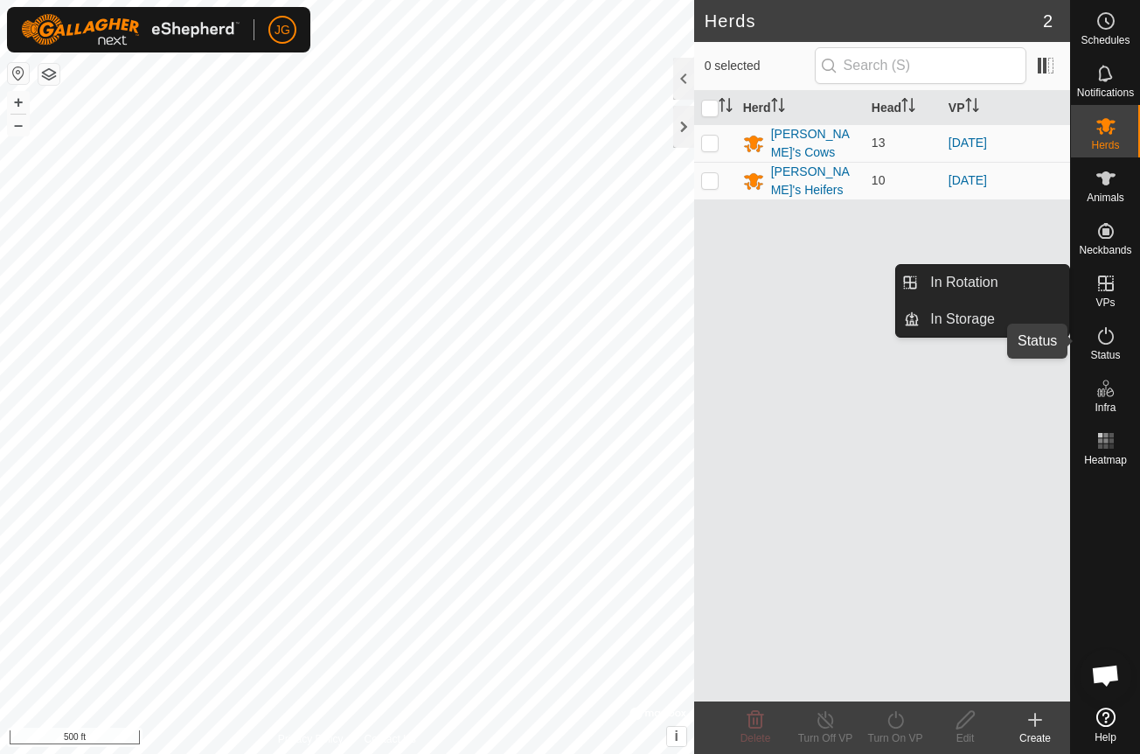
click at [1109, 330] on icon at bounding box center [1106, 335] width 21 height 21
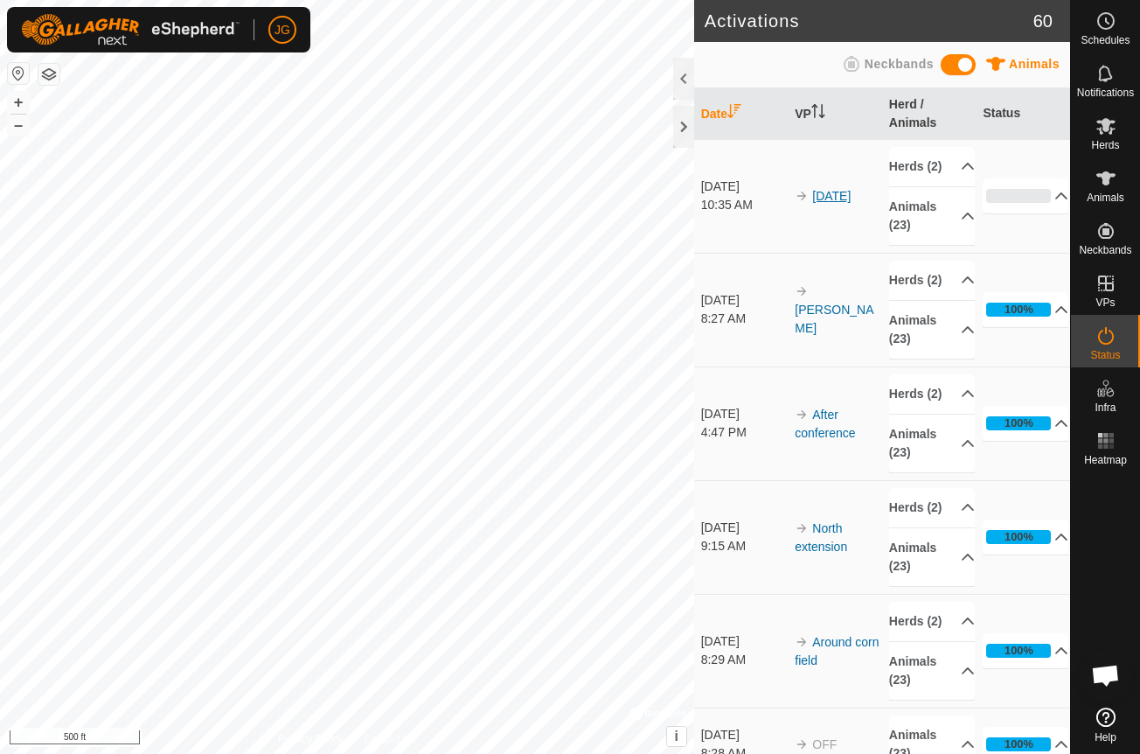
click at [843, 203] on link "[DATE]" at bounding box center [831, 196] width 38 height 14
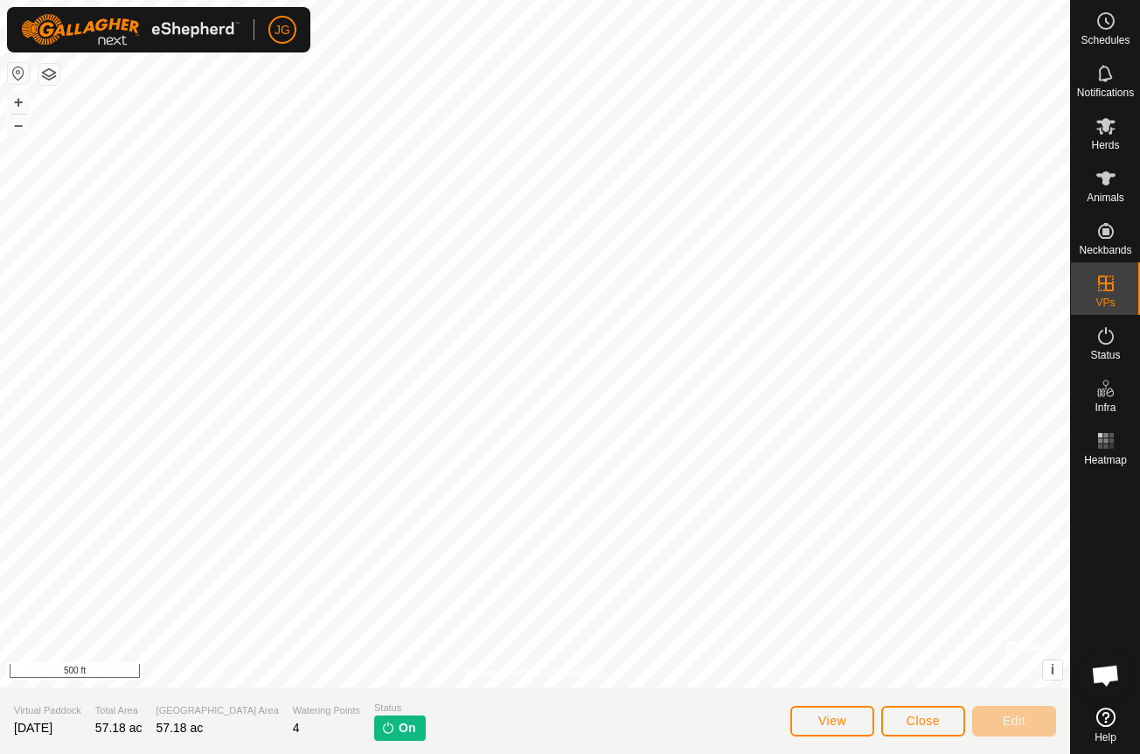
click at [381, 727] on img at bounding box center [388, 727] width 14 height 14
click at [1100, 128] on icon at bounding box center [1105, 126] width 19 height 17
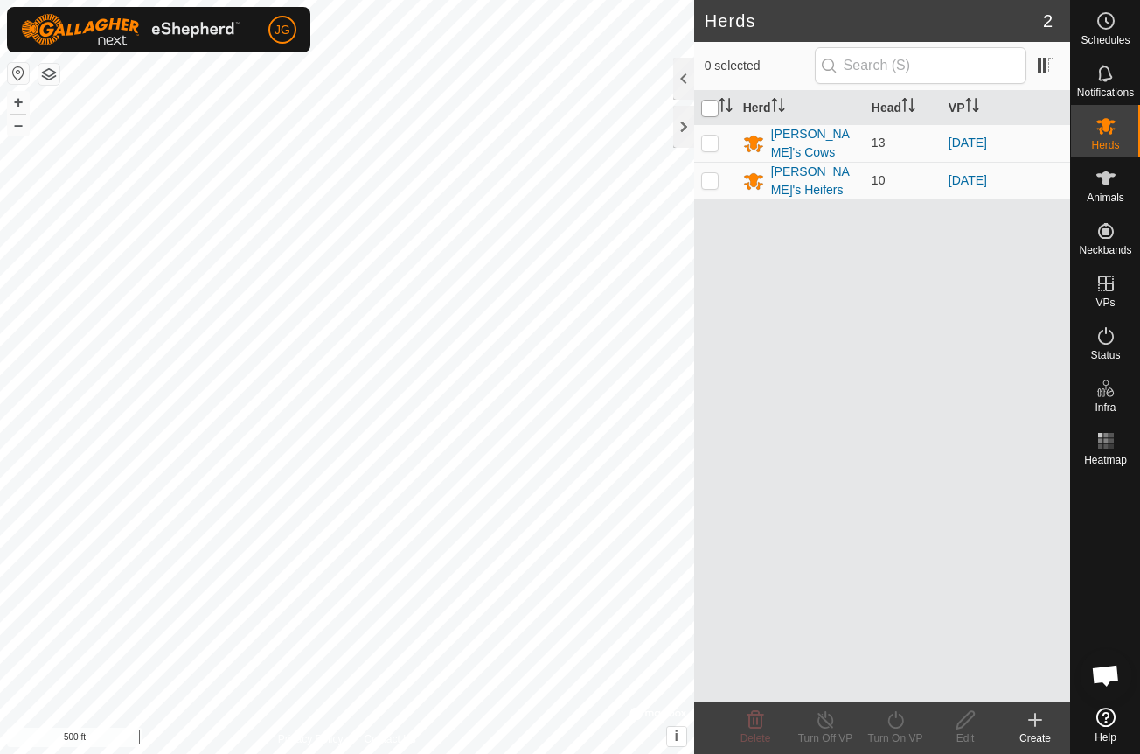
click at [707, 112] on input "checkbox" at bounding box center [709, 108] width 17 height 17
checkbox input "true"
click at [823, 708] on div "Turn Off VP" at bounding box center [825, 727] width 70 height 52
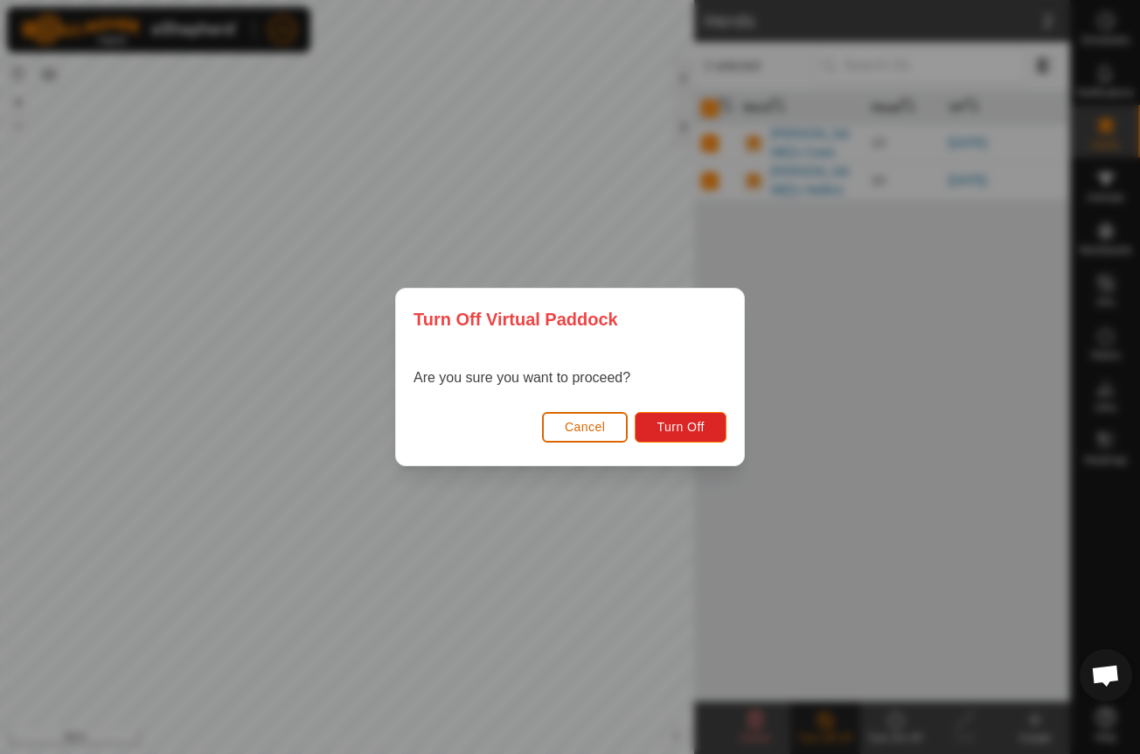
click at [579, 425] on span "Cancel" at bounding box center [585, 427] width 41 height 14
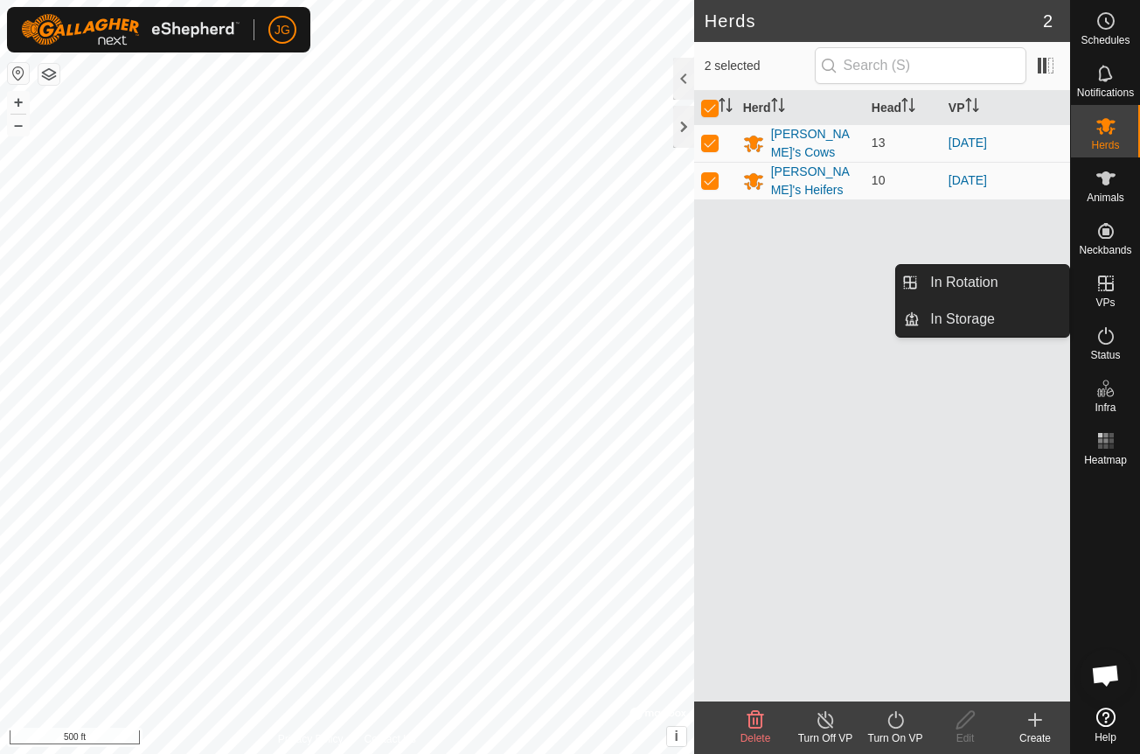
click at [1110, 295] on es-virtualpaddocks-svg-icon at bounding box center [1105, 283] width 31 height 28
click at [980, 284] on link "In Rotation" at bounding box center [995, 282] width 150 height 35
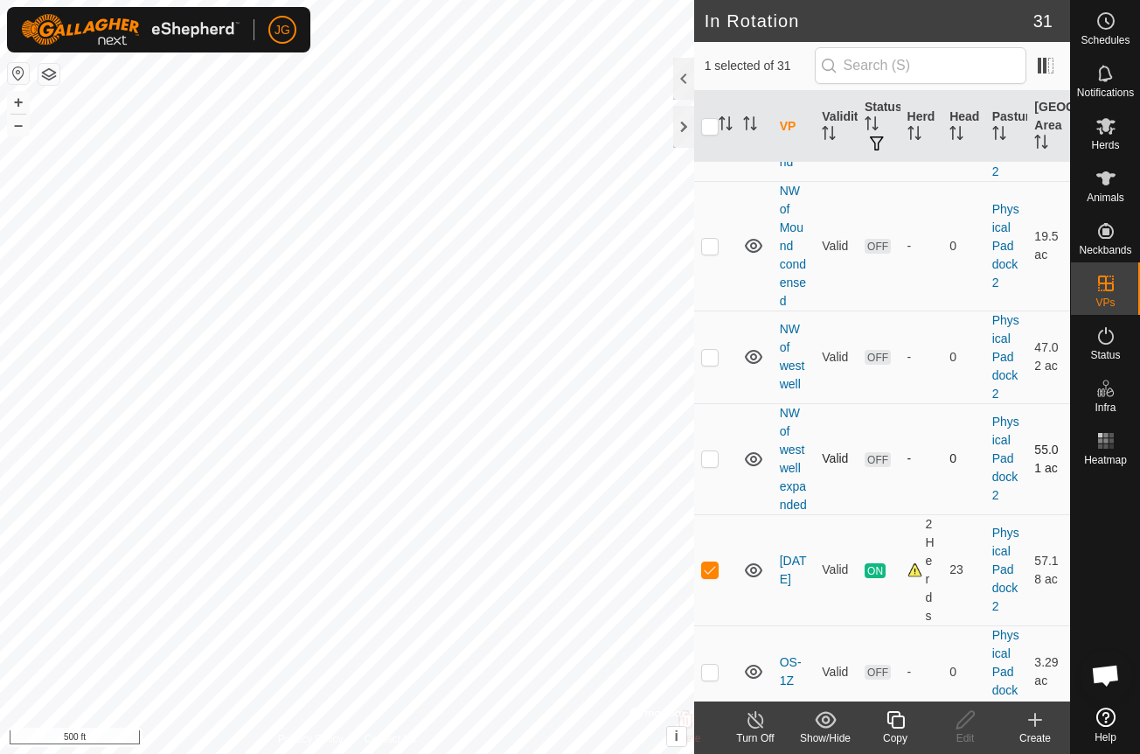
scroll to position [1284, 0]
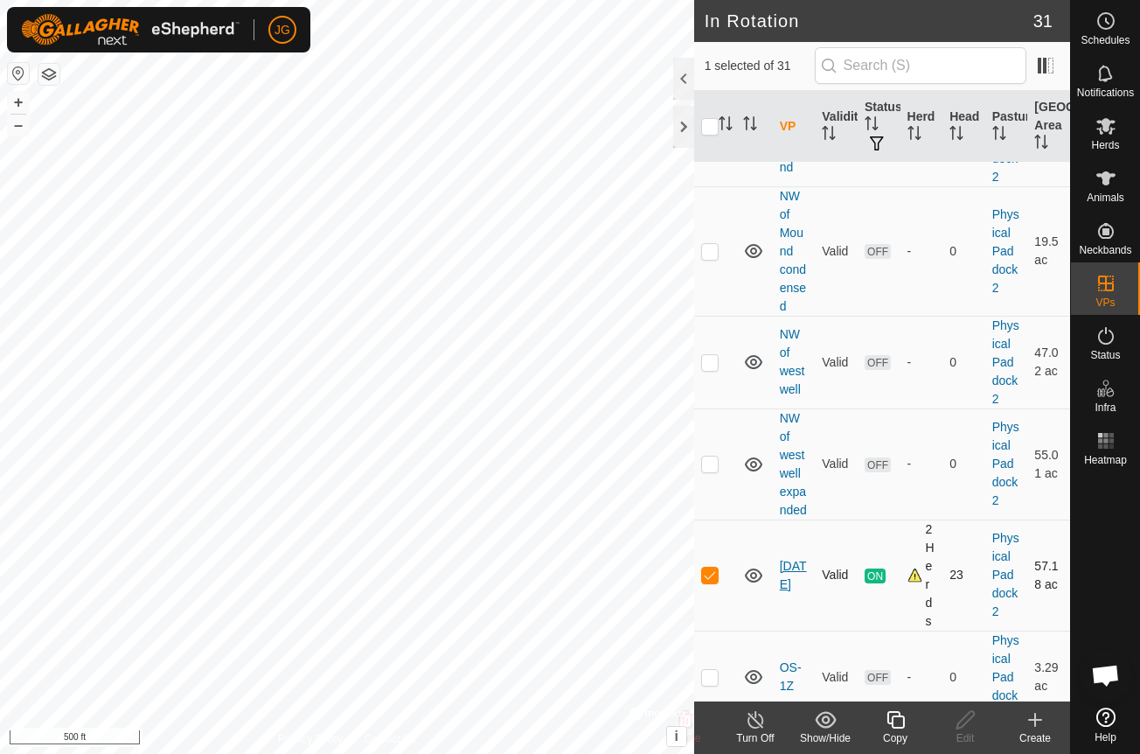
click at [781, 559] on link "[DATE]" at bounding box center [793, 575] width 27 height 32
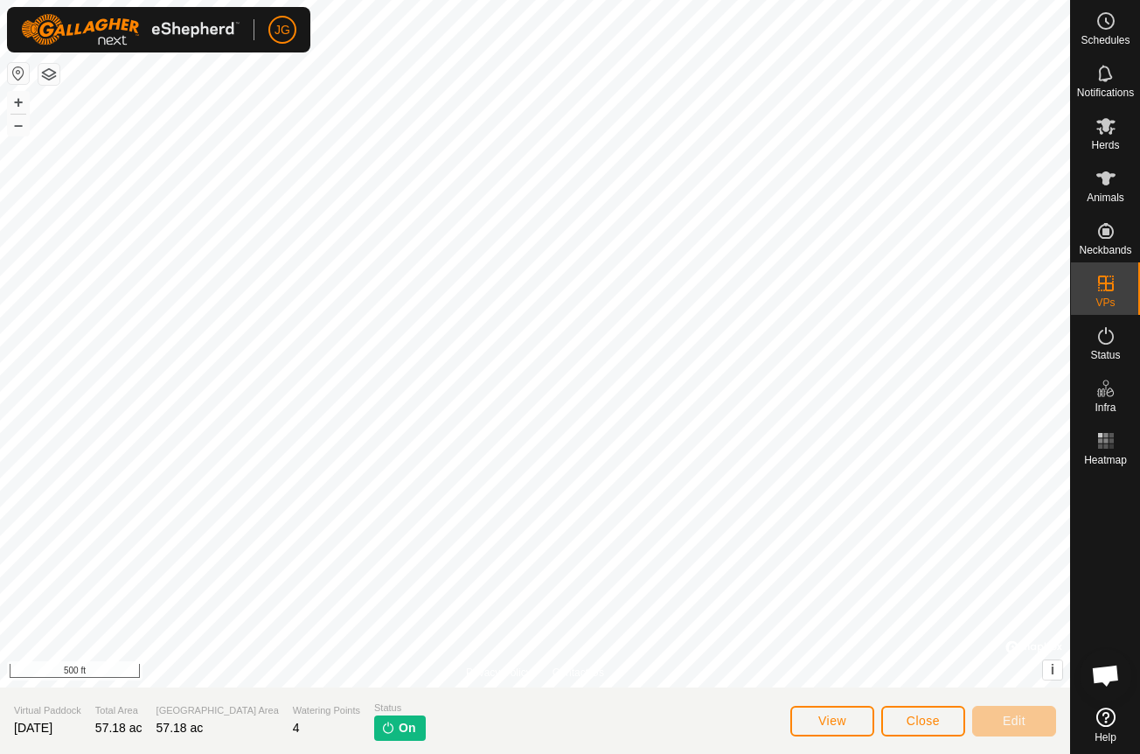
click at [374, 729] on p-tag "On" at bounding box center [400, 727] width 52 height 25
click at [399, 725] on span "On" at bounding box center [407, 728] width 17 height 18
click at [1098, 138] on es-mob-svg-icon at bounding box center [1105, 126] width 31 height 28
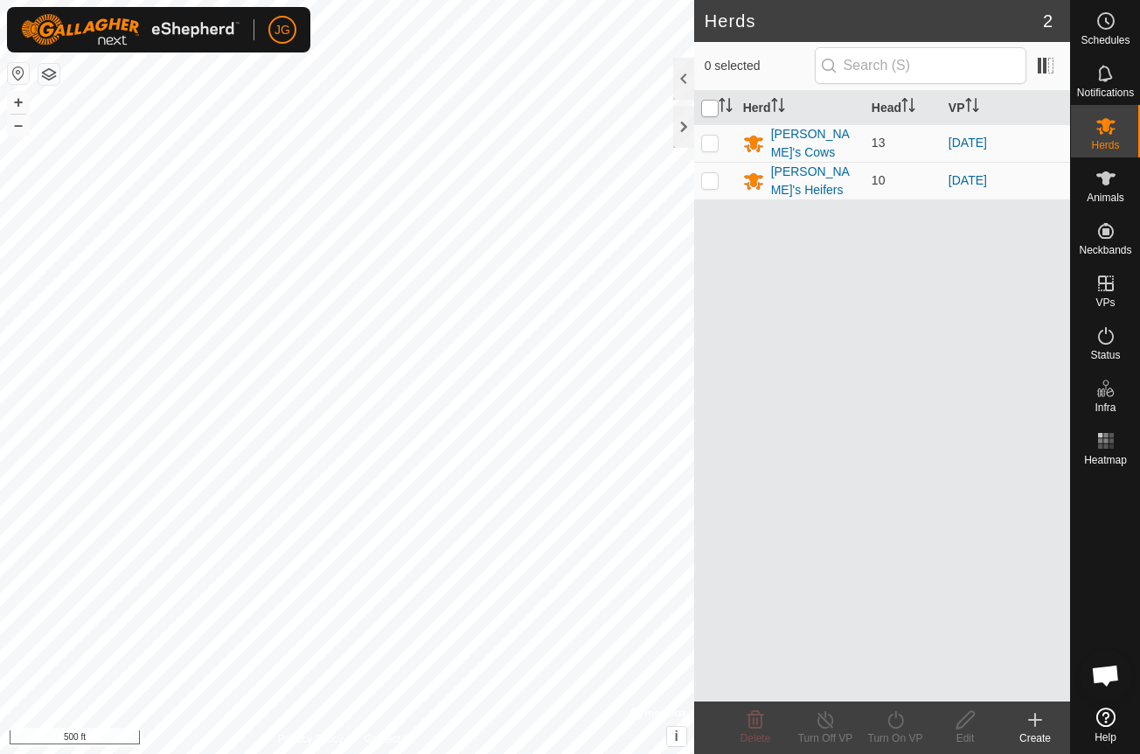
click at [710, 106] on input "checkbox" at bounding box center [709, 108] width 17 height 17
checkbox input "true"
click at [827, 714] on icon at bounding box center [826, 719] width 22 height 21
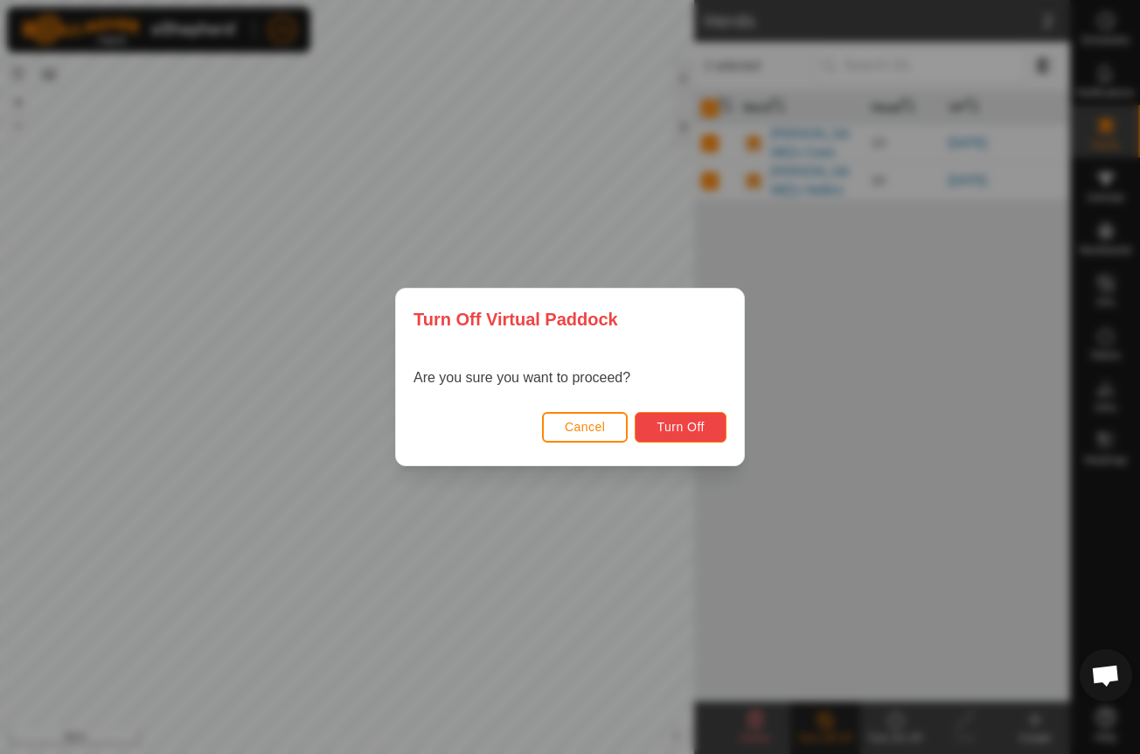
click at [668, 417] on button "Turn Off" at bounding box center [681, 427] width 92 height 31
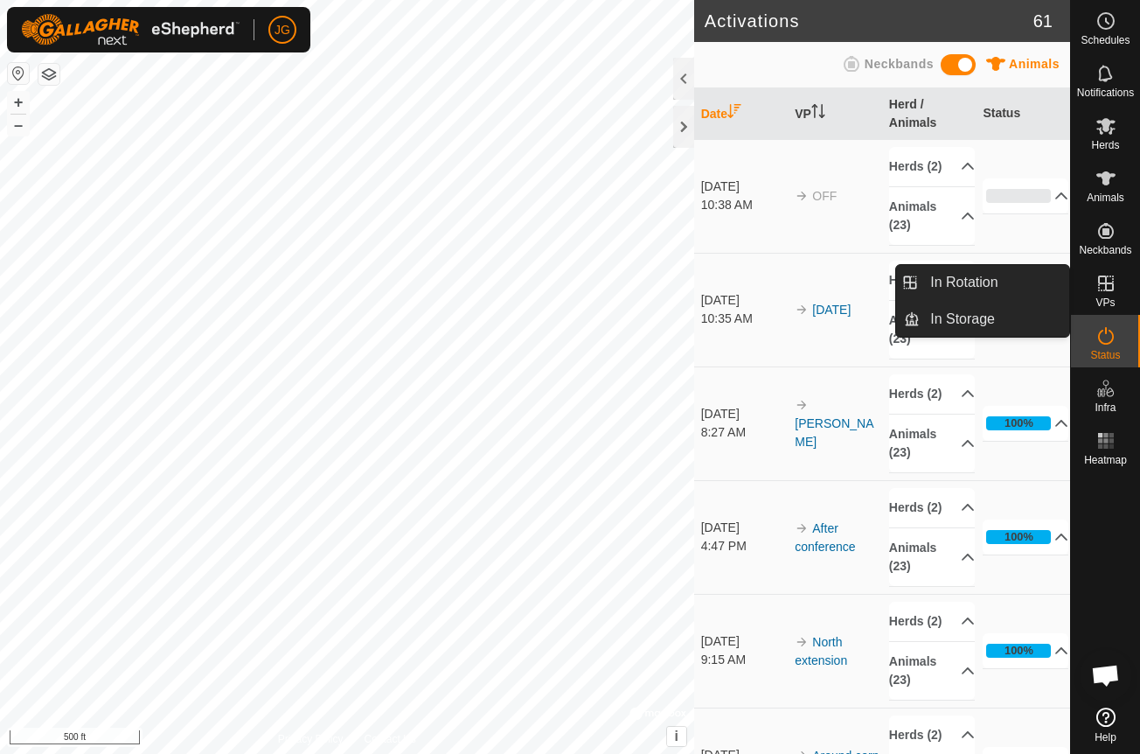
click at [1096, 289] on icon at bounding box center [1106, 283] width 21 height 21
click at [963, 282] on link "In Rotation" at bounding box center [995, 282] width 150 height 35
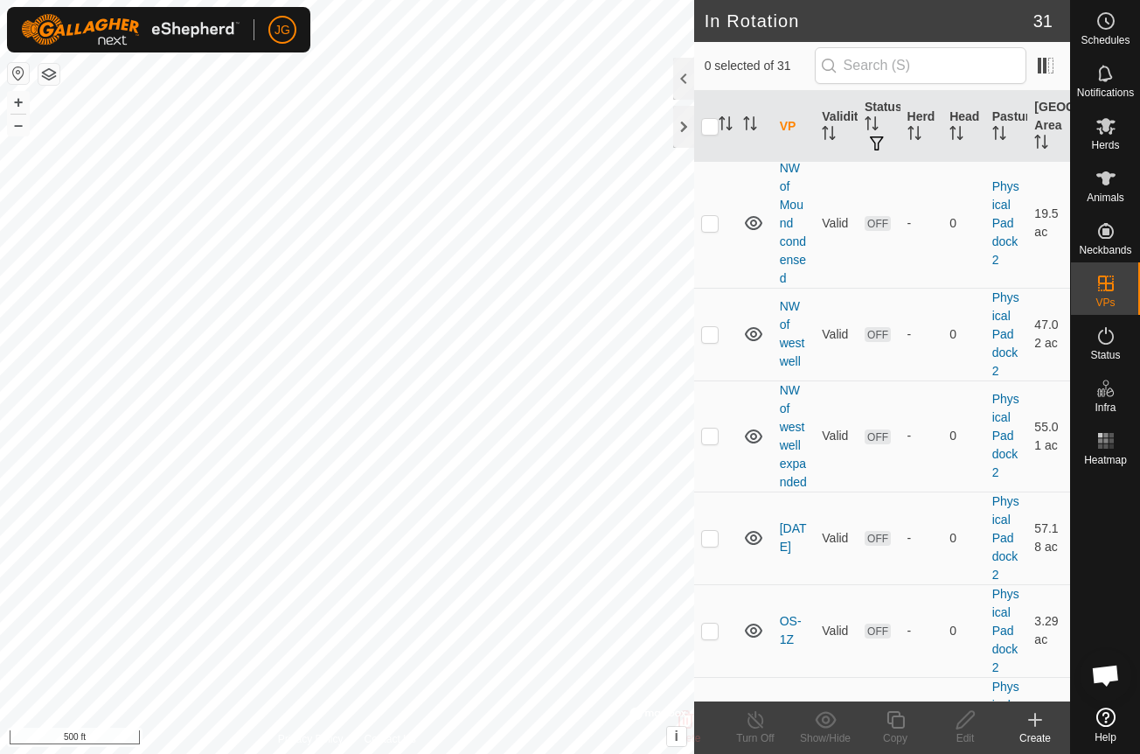
scroll to position [1317, 0]
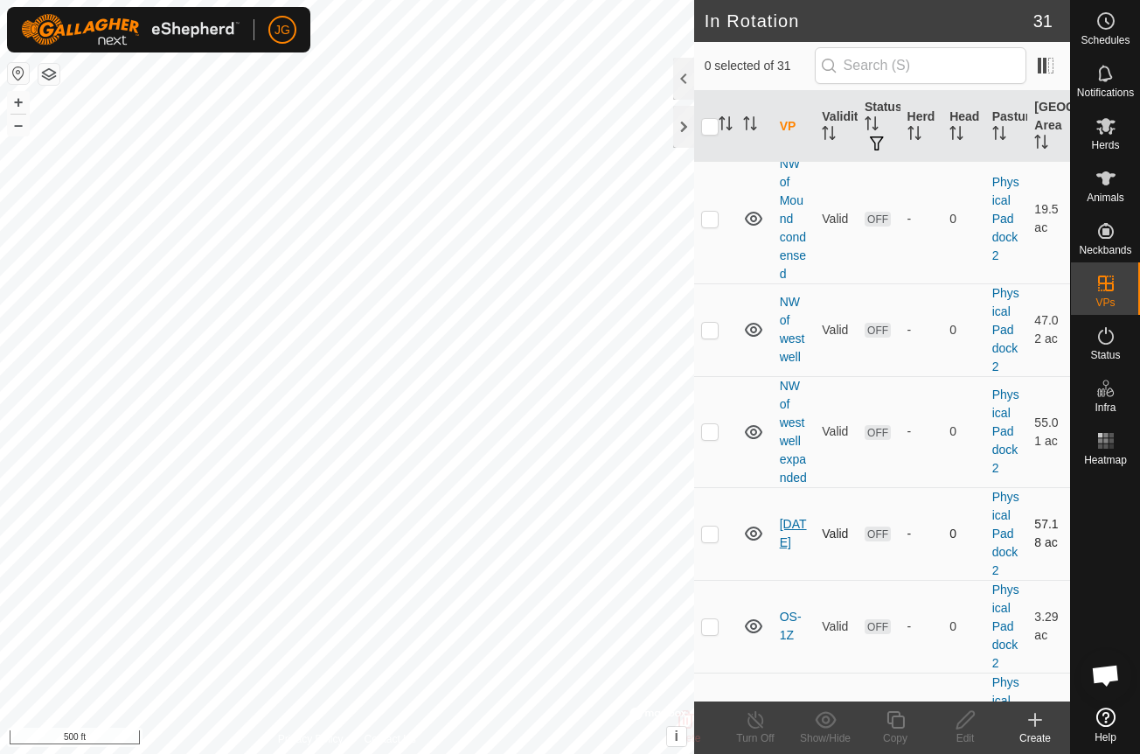
click at [789, 517] on link "[DATE]" at bounding box center [793, 533] width 27 height 32
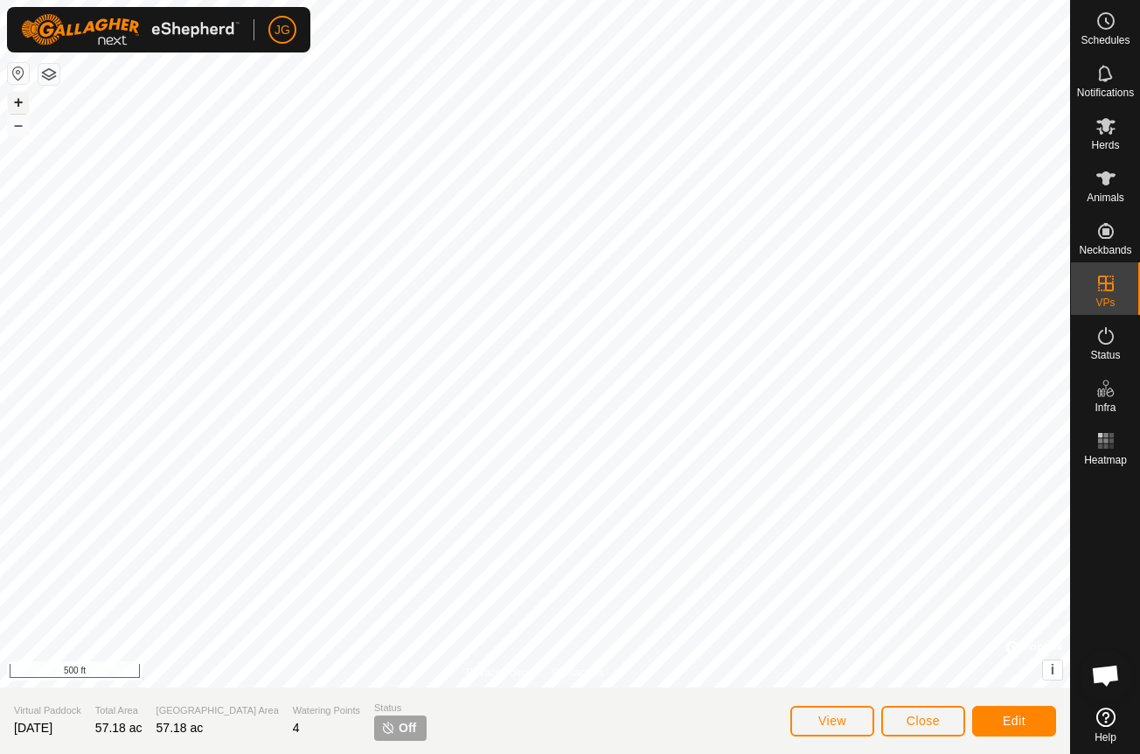
click at [18, 101] on button "+" at bounding box center [18, 102] width 21 height 21
click at [1017, 719] on span "Edit" at bounding box center [1014, 720] width 23 height 14
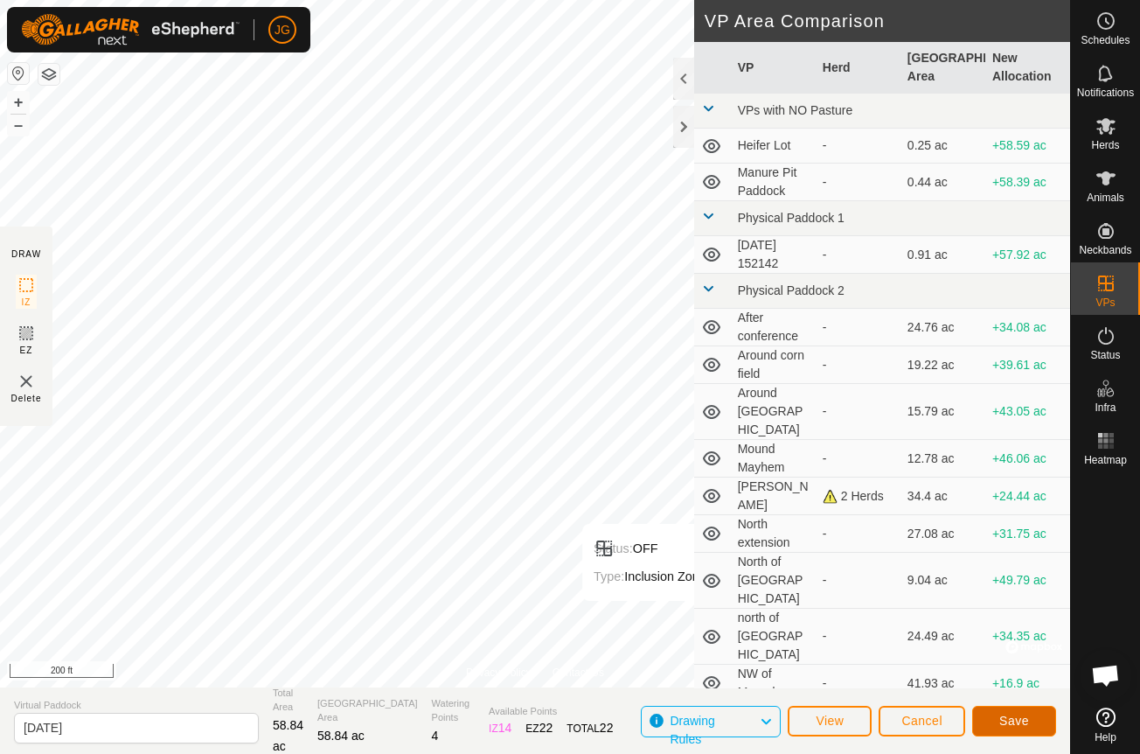
click at [1010, 720] on span "Save" at bounding box center [1014, 720] width 30 height 14
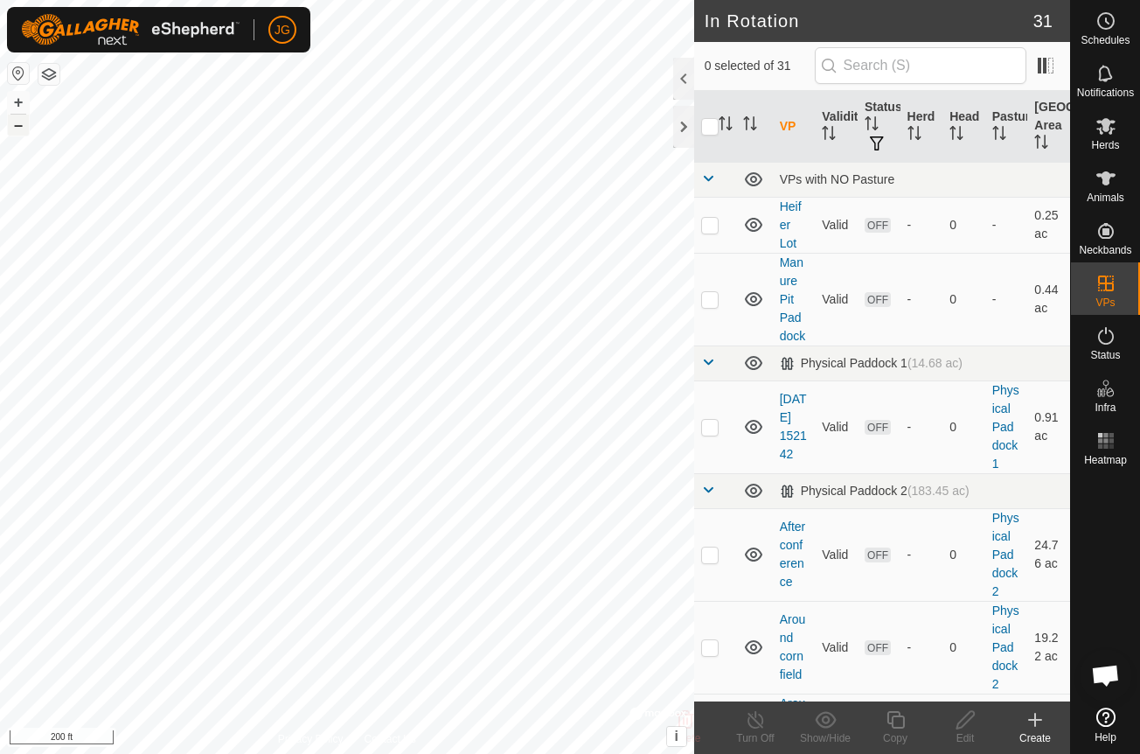
click at [12, 123] on button "–" at bounding box center [18, 125] width 21 height 21
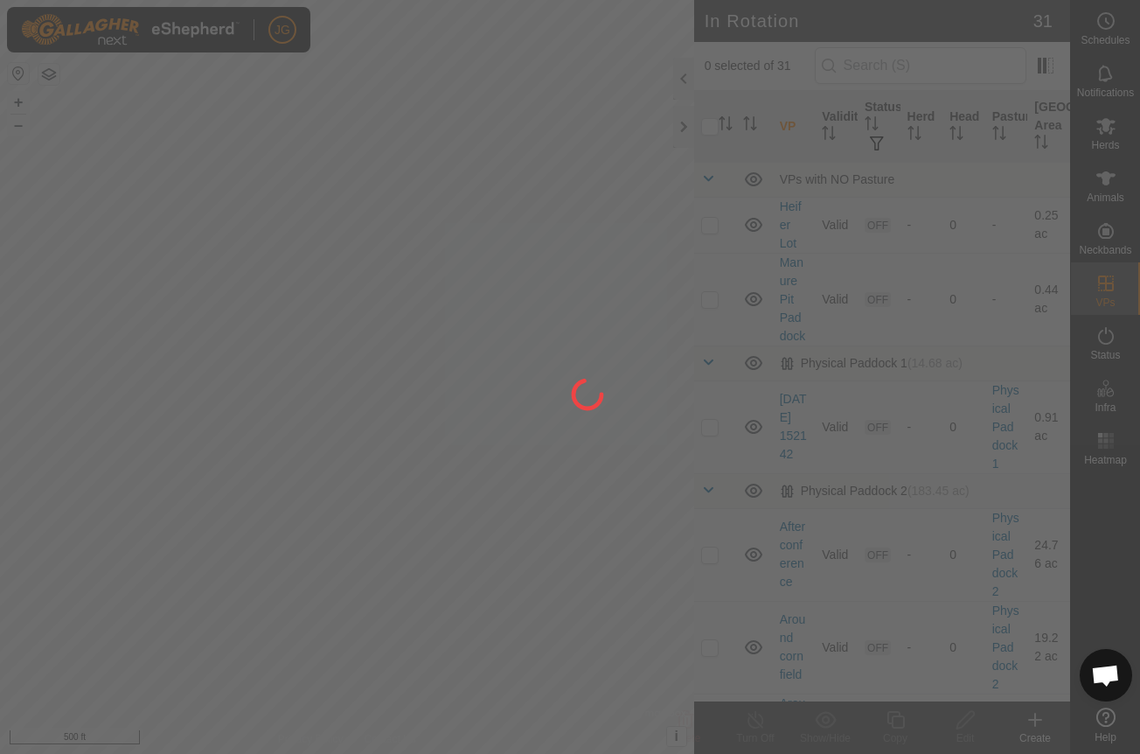
click at [1103, 123] on div at bounding box center [570, 377] width 1140 height 754
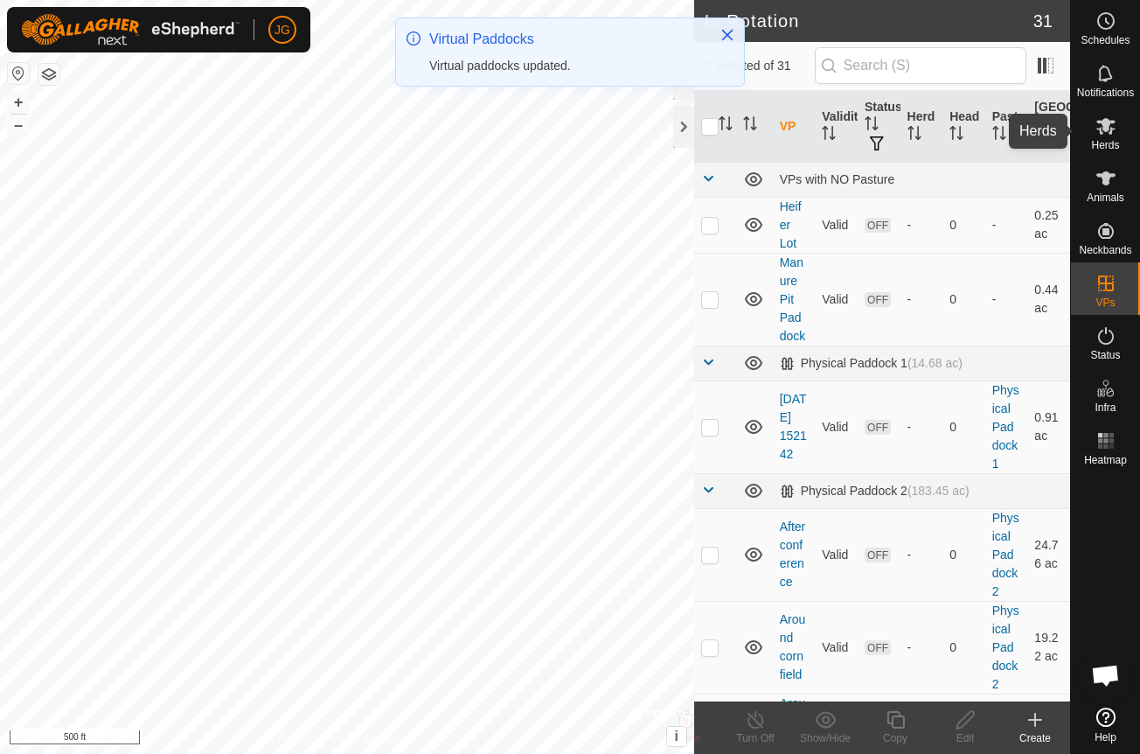
click at [1103, 123] on icon at bounding box center [1105, 126] width 19 height 17
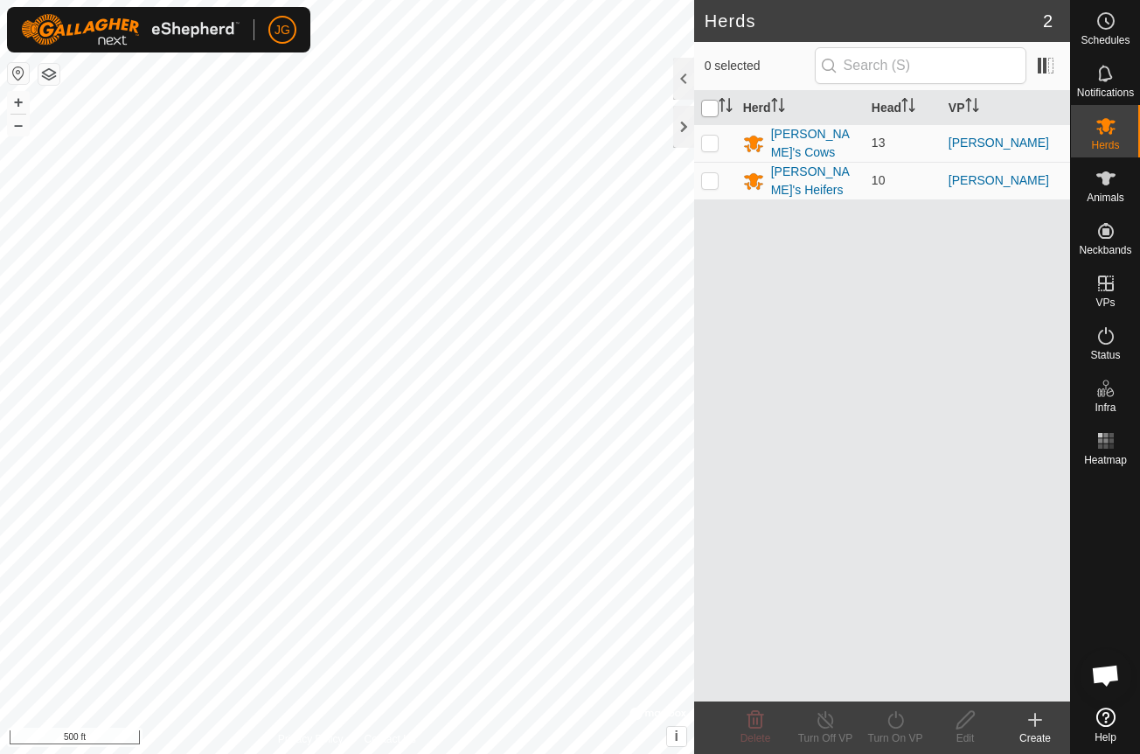
click at [705, 108] on input "checkbox" at bounding box center [709, 108] width 17 height 17
checkbox input "true"
click at [895, 715] on icon at bounding box center [895, 719] width 16 height 17
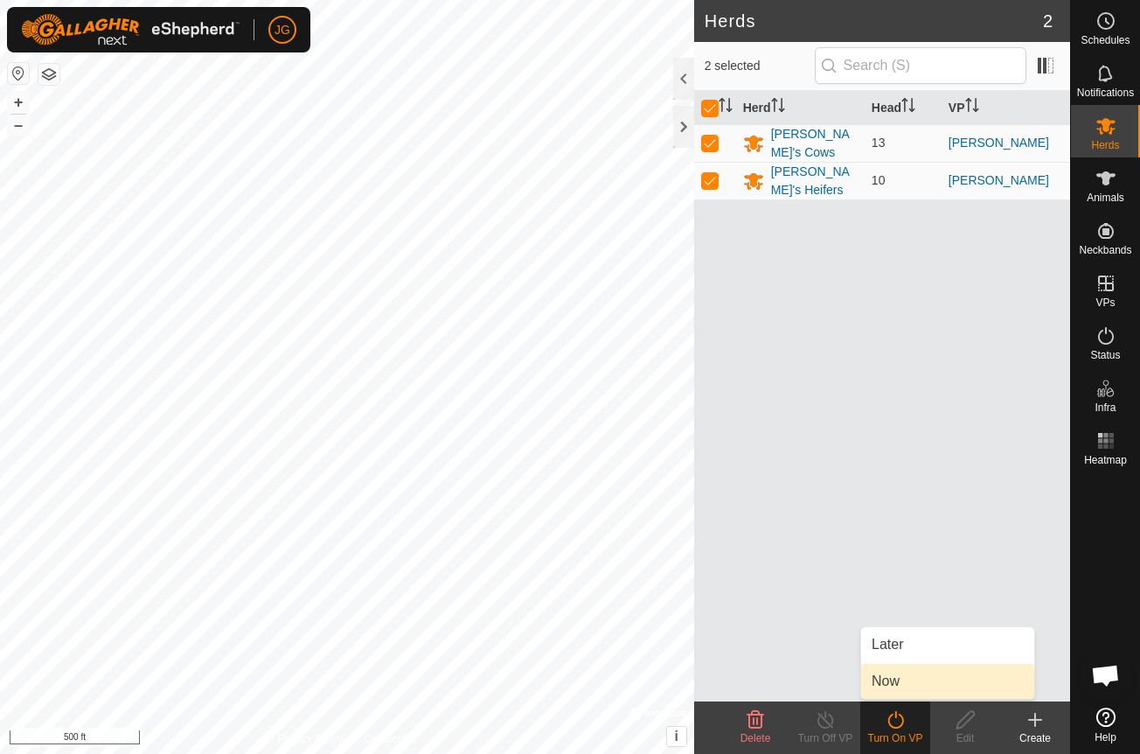
click at [883, 679] on link "Now" at bounding box center [947, 681] width 173 height 35
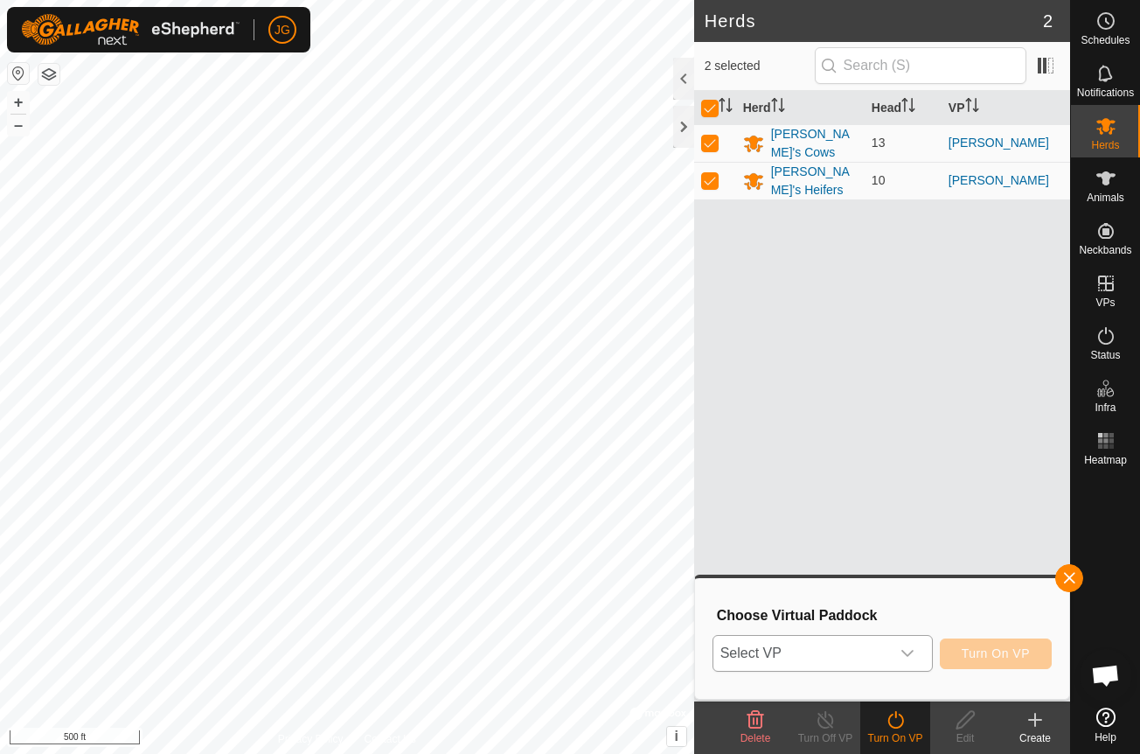
click at [906, 650] on icon "dropdown trigger" at bounding box center [908, 653] width 14 height 14
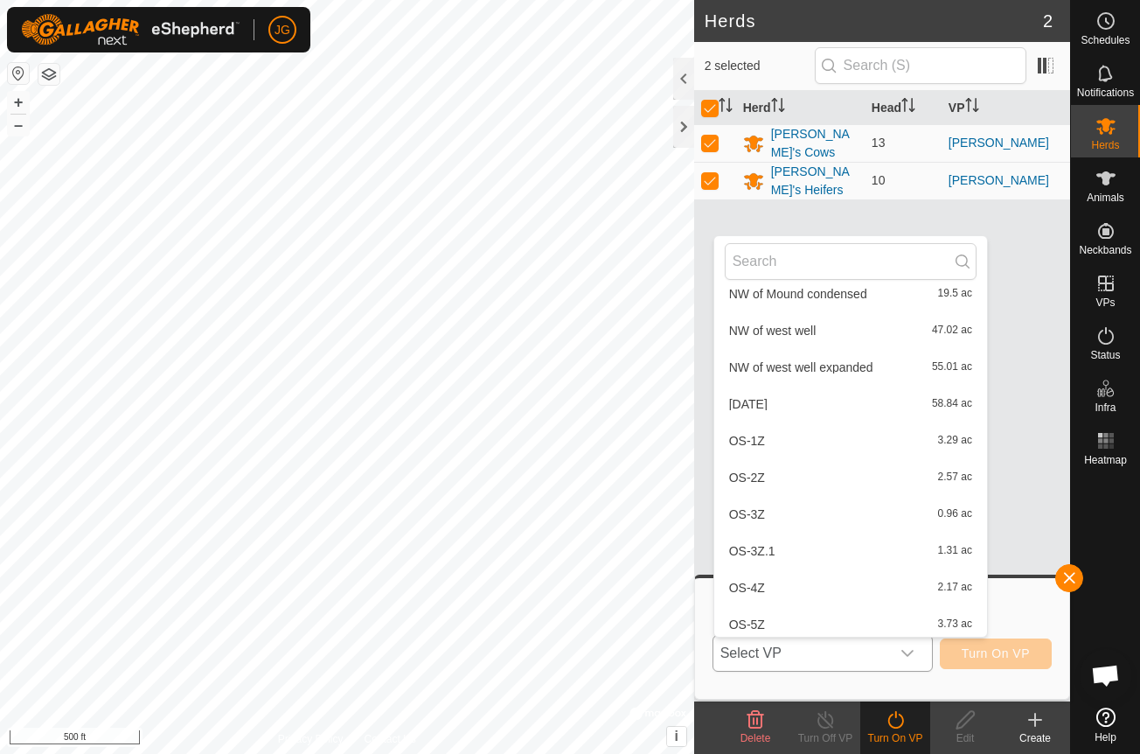
scroll to position [578, 0]
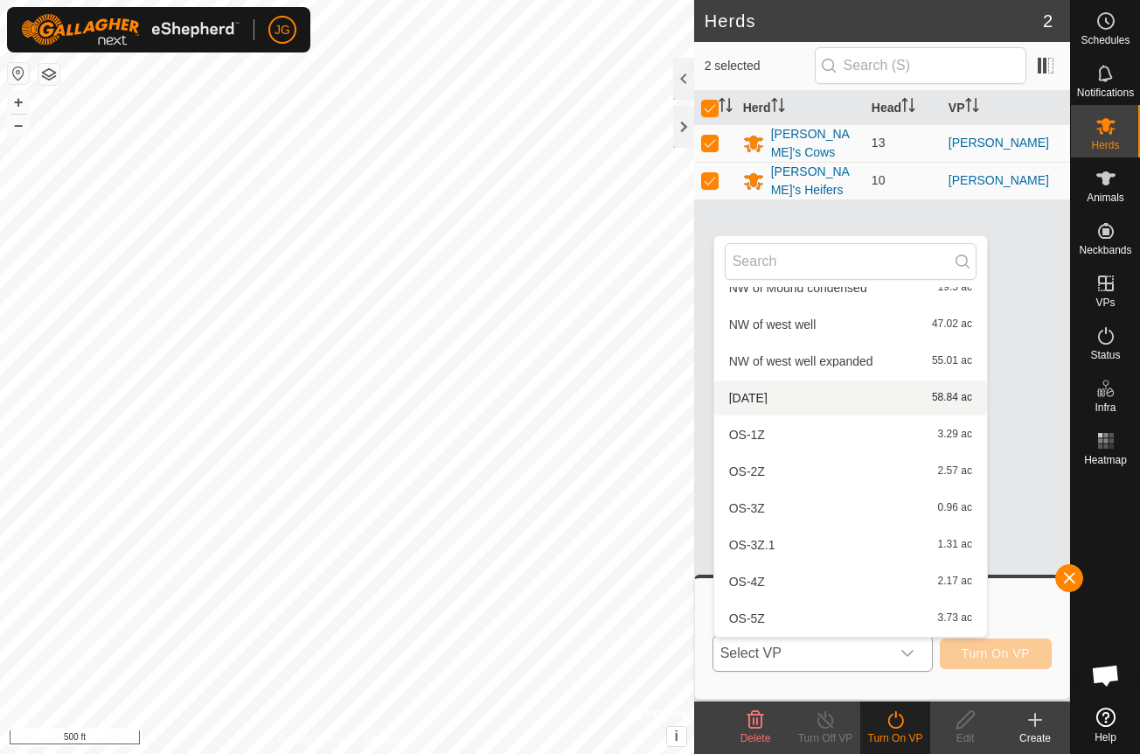
click at [753, 399] on li "[DATE] 58.84 ac" at bounding box center [850, 397] width 273 height 35
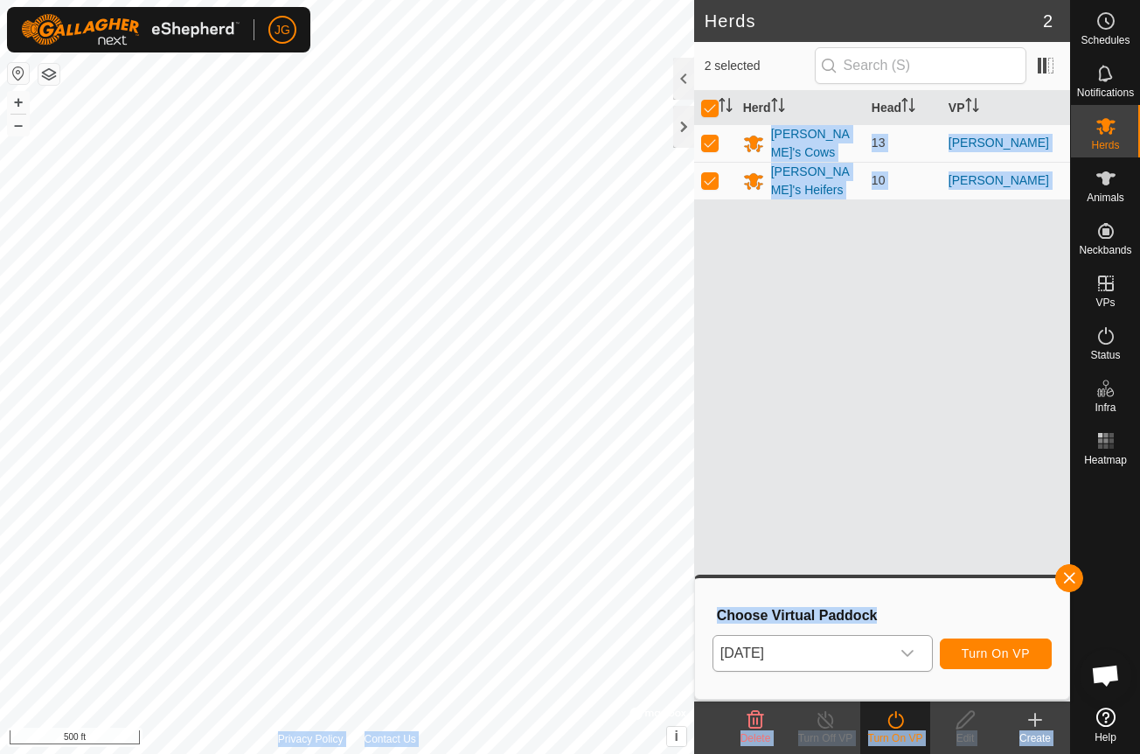
drag, startPoint x: 753, startPoint y: 399, endPoint x: 991, endPoint y: 658, distance: 352.7
click at [991, 658] on body "JG Schedules Notifications Herds Animals Neckbands VPs Status Infra Heatmap Hel…" at bounding box center [570, 377] width 1140 height 754
click at [991, 646] on span "Turn On VP" at bounding box center [996, 653] width 68 height 14
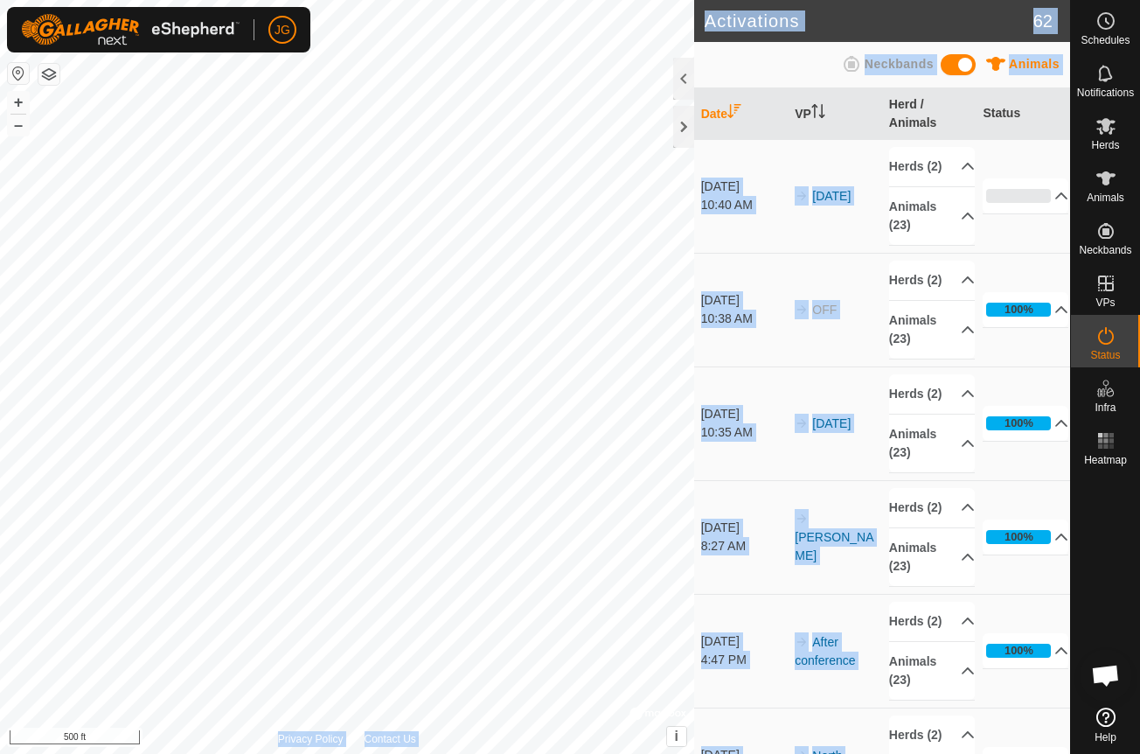
click at [757, 52] on div "Animals Neckbands" at bounding box center [882, 64] width 355 height 34
